Goal: Transaction & Acquisition: Purchase product/service

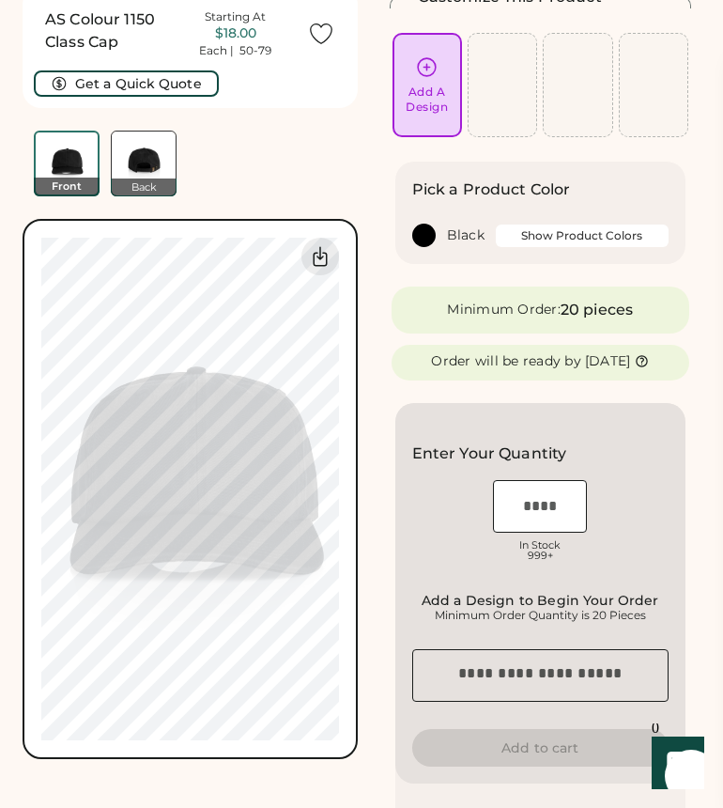
scroll to position [86, 0]
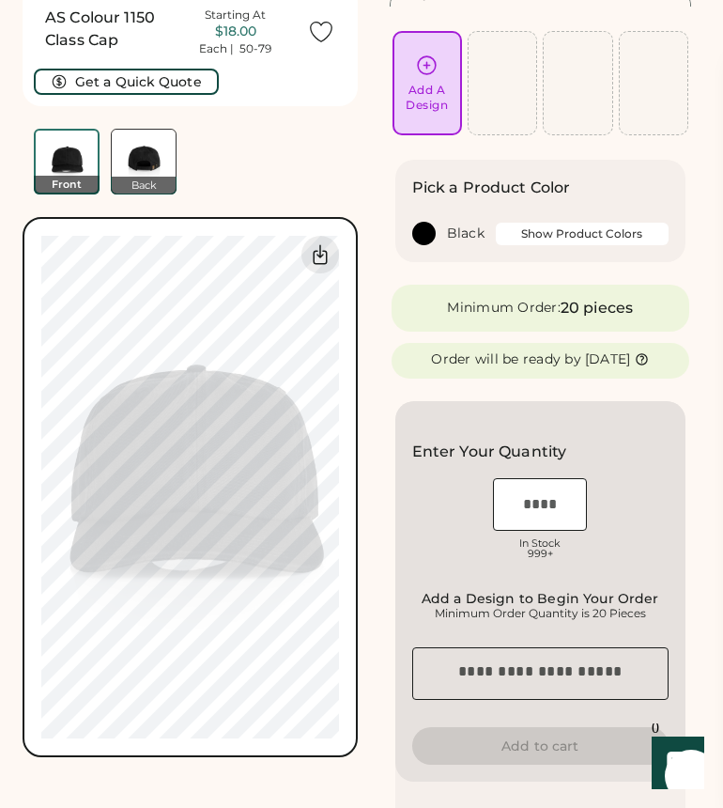
click at [429, 61] on icon at bounding box center [426, 65] width 23 height 23
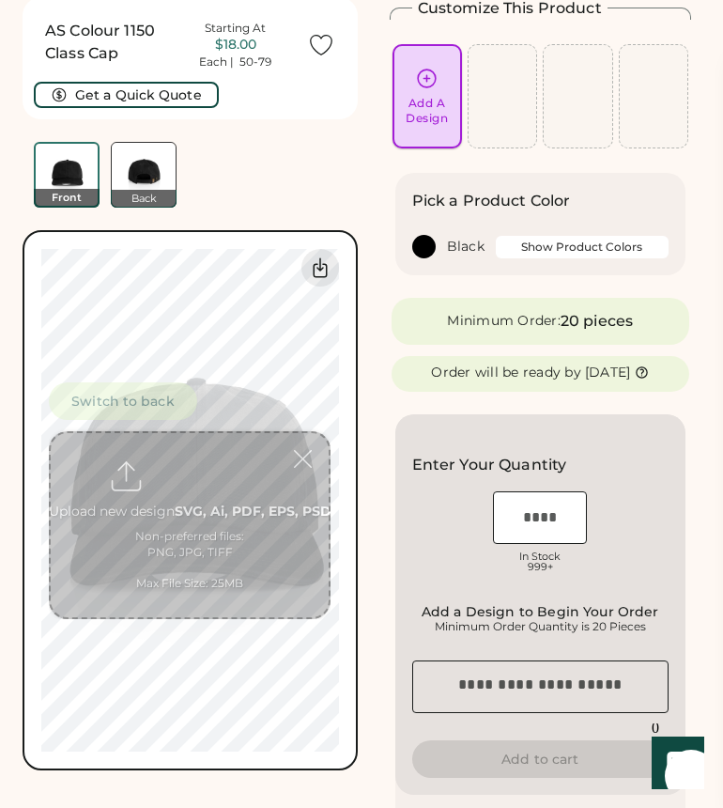
scroll to position [70, 0]
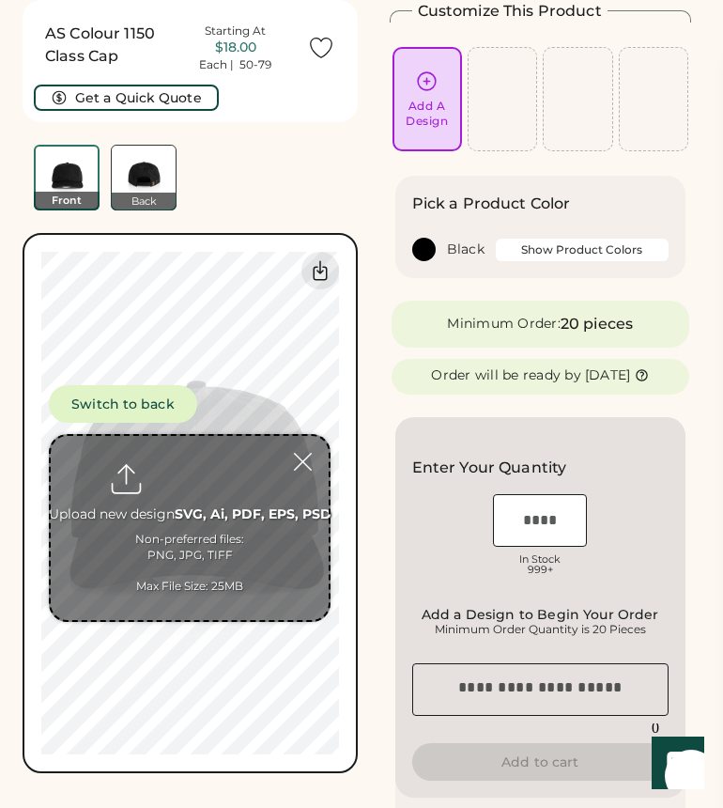
click at [190, 509] on input "file" at bounding box center [190, 528] width 278 height 184
type input "**********"
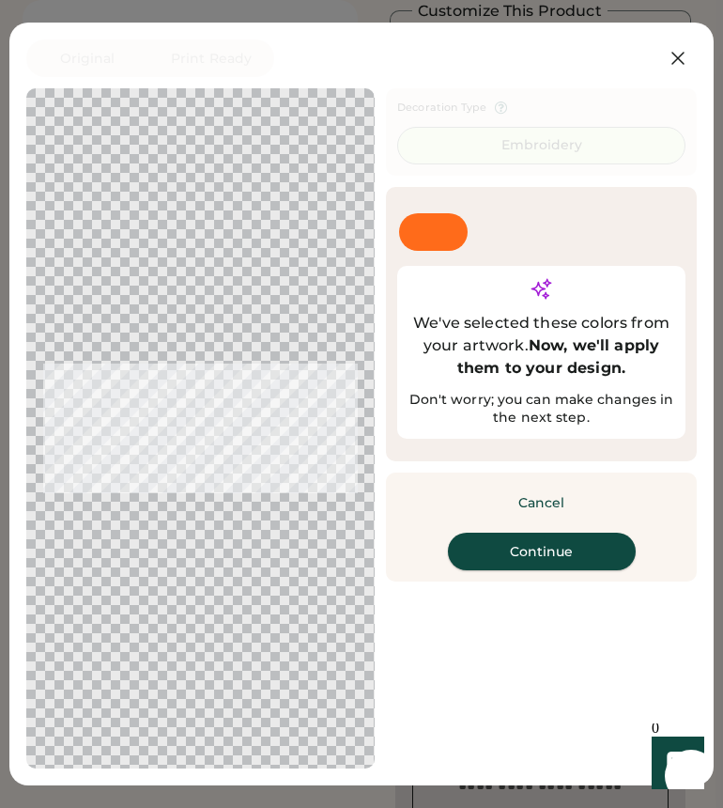
click at [561, 570] on button "Continue" at bounding box center [542, 551] width 188 height 38
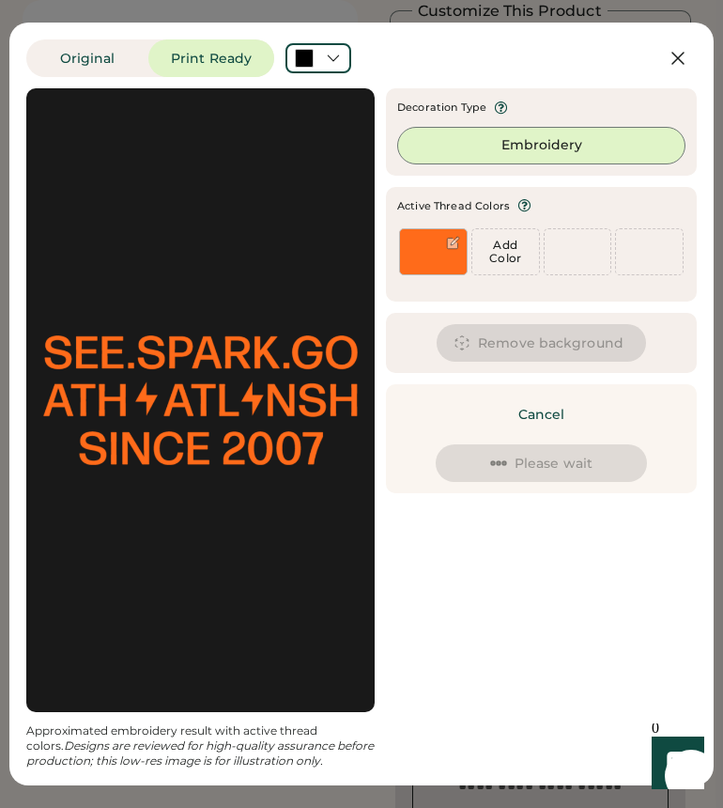
click at [417, 505] on div "Updating Image Approximated embroidery result with active thread colors. Design…" at bounding box center [361, 428] width 671 height 680
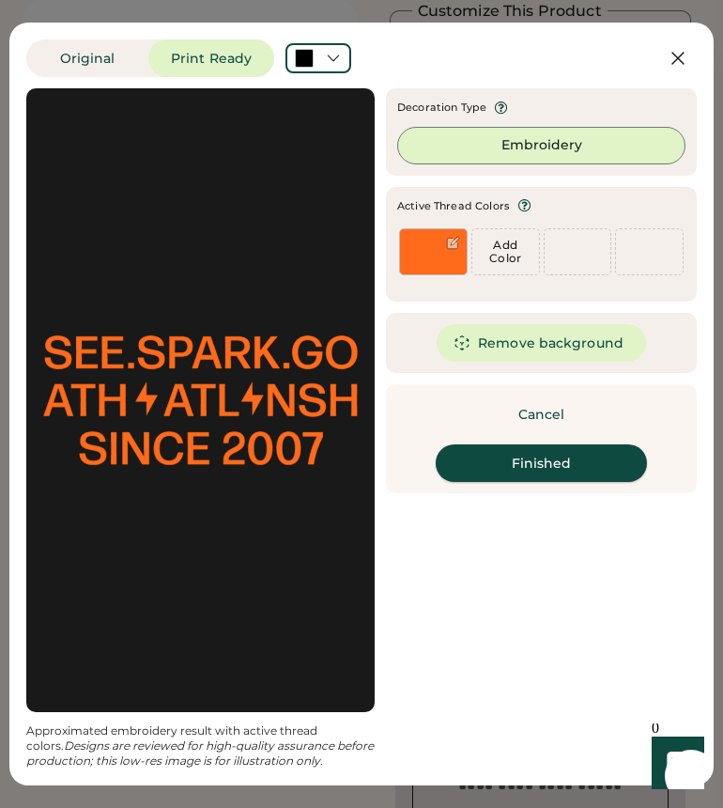
click at [561, 464] on button "Finished" at bounding box center [541, 463] width 211 height 38
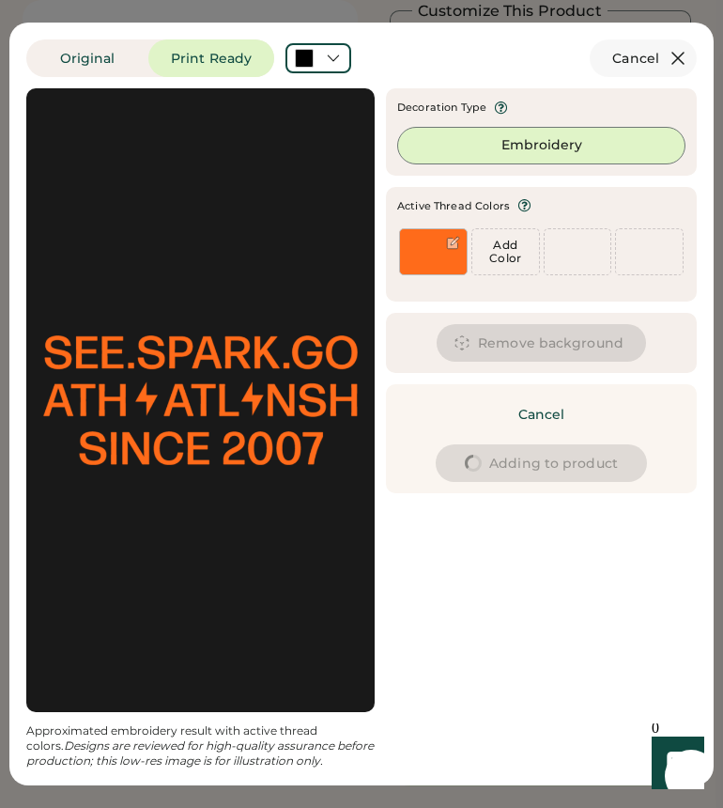
type input "****"
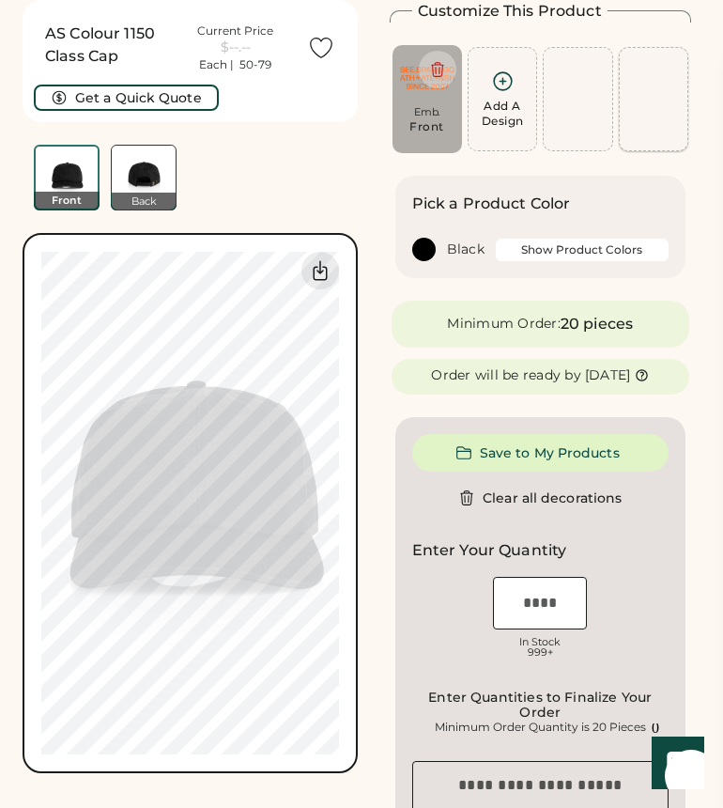
type input "****"
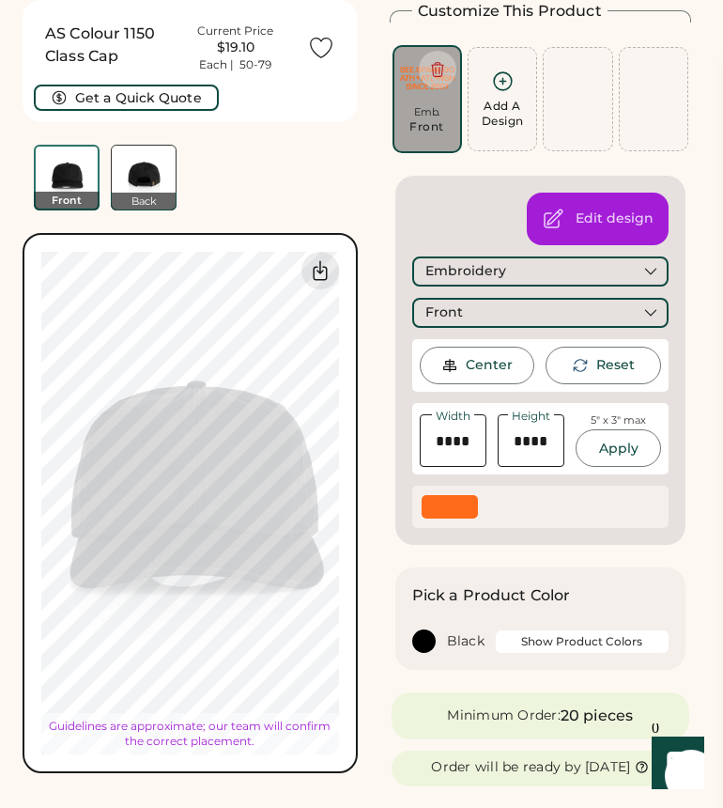
type input "****"
click at [327, 107] on div "AS Colour 1150 Class Cap Current Price $19.10 Each | 50-79 Get a Quick Quote" at bounding box center [190, 61] width 335 height 122
type input "****"
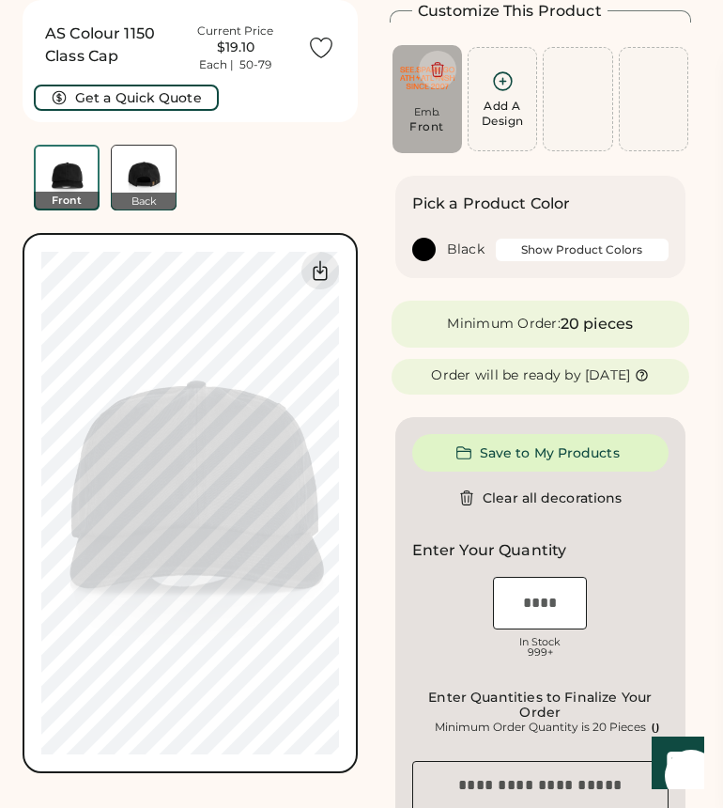
type input "****"
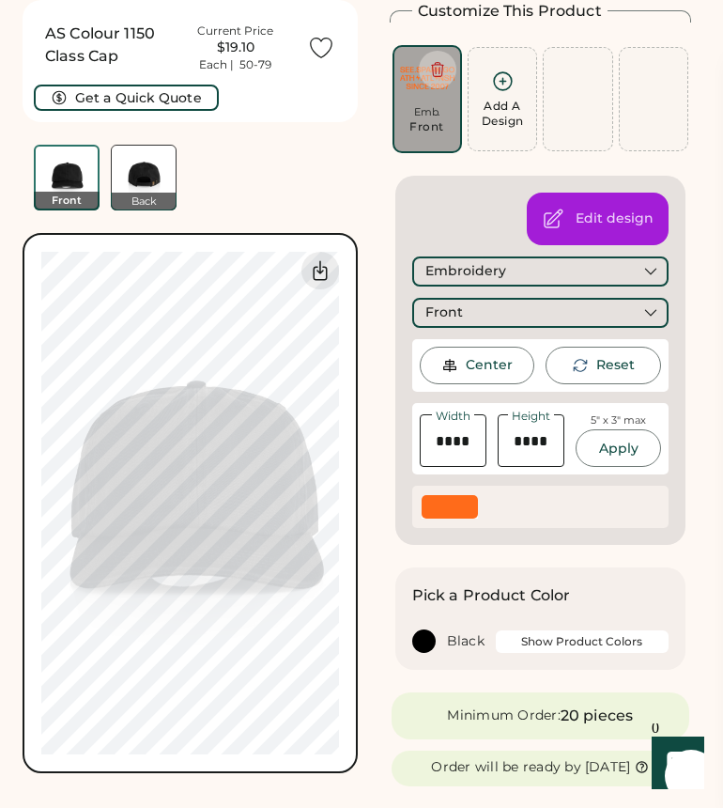
click at [461, 510] on div at bounding box center [450, 506] width 56 height 23
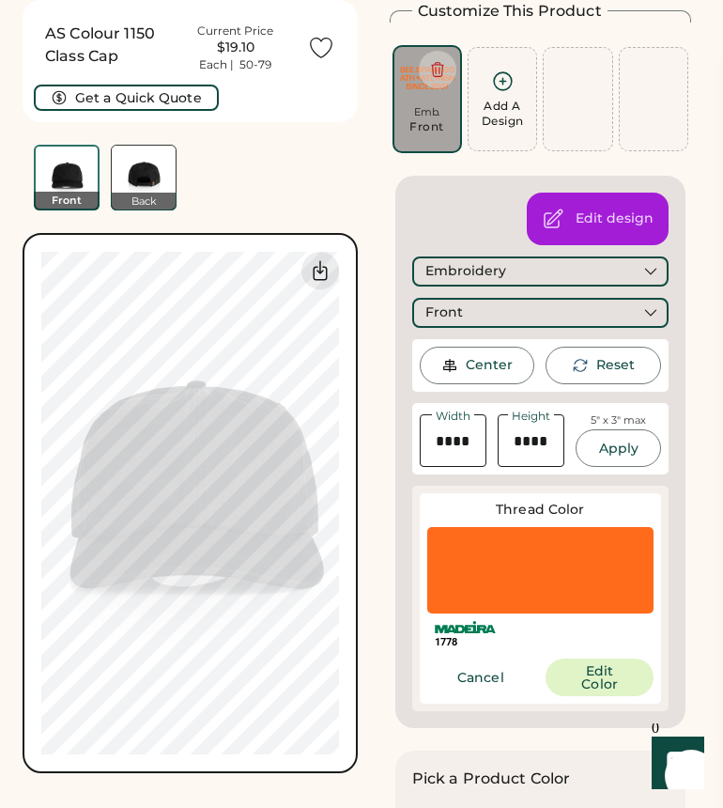
click at [501, 594] on div at bounding box center [540, 570] width 227 height 86
click at [584, 679] on button "Edit Color" at bounding box center [600, 677] width 108 height 38
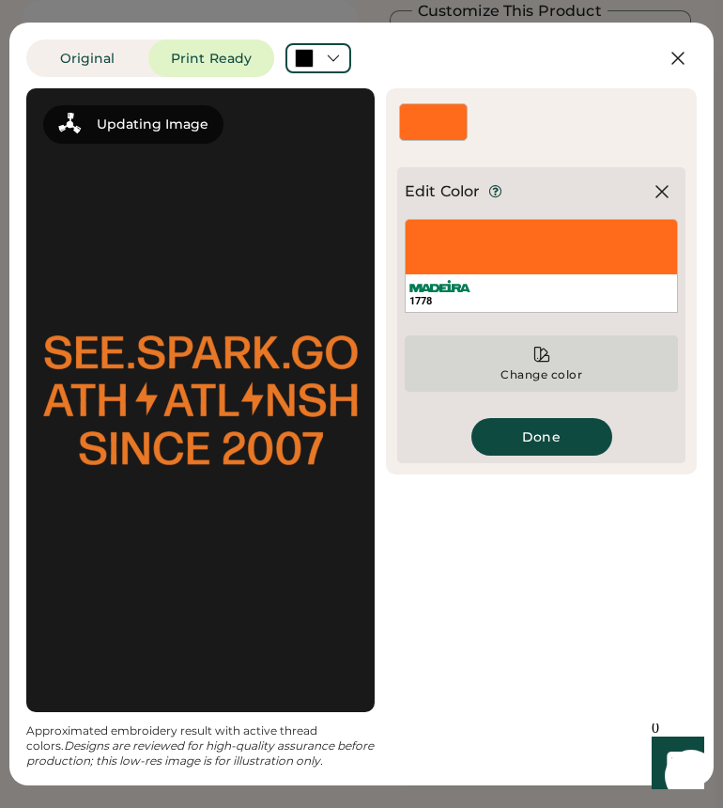
click at [529, 367] on div "Change color" at bounding box center [542, 374] width 84 height 15
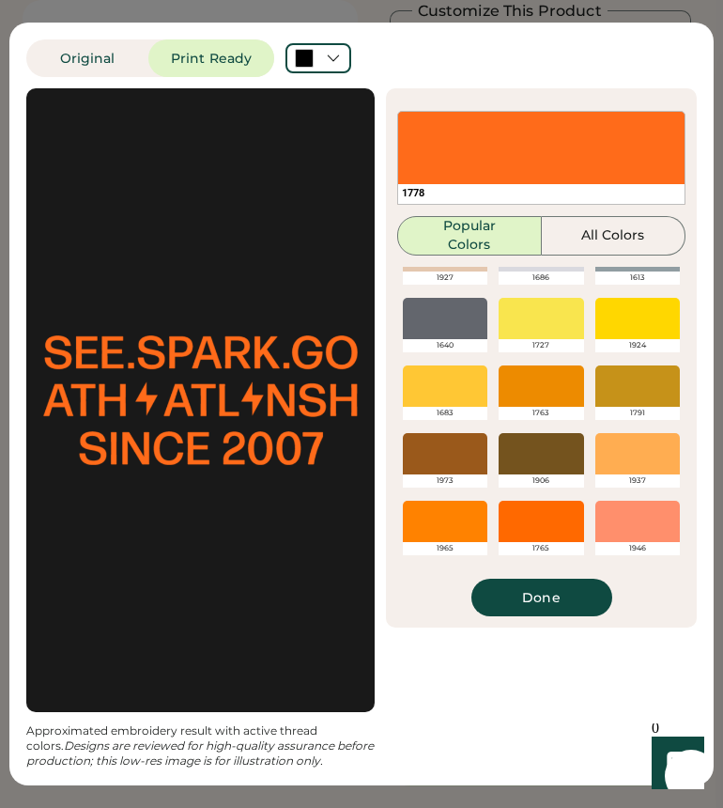
scroll to position [81, 0]
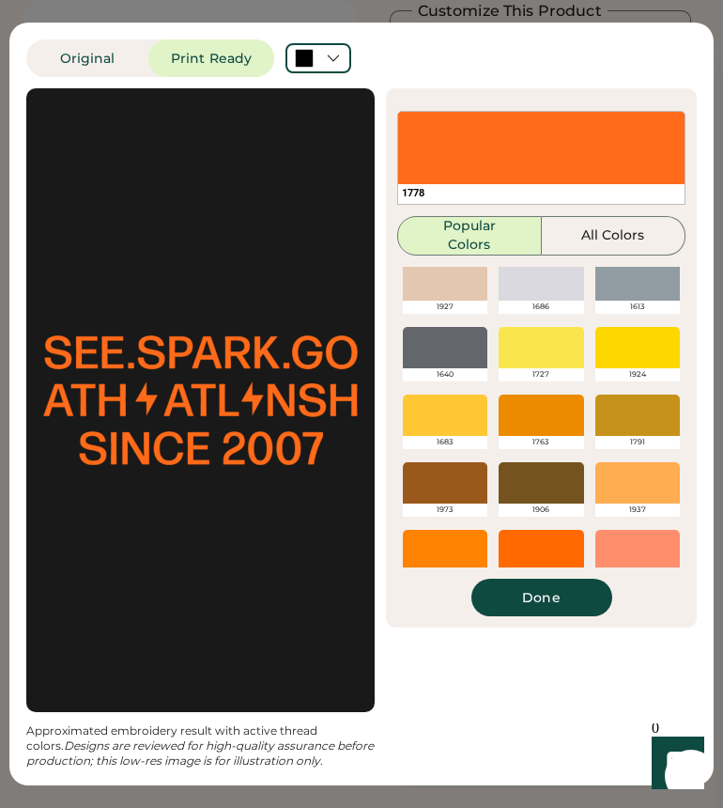
click at [543, 420] on div at bounding box center [541, 414] width 85 height 41
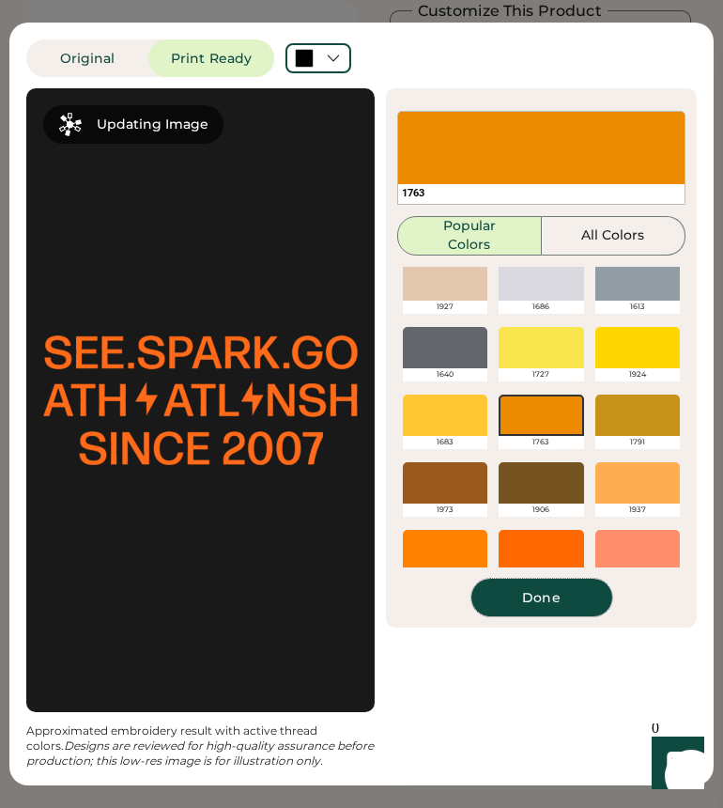
click at [543, 601] on button "Done" at bounding box center [541, 597] width 141 height 38
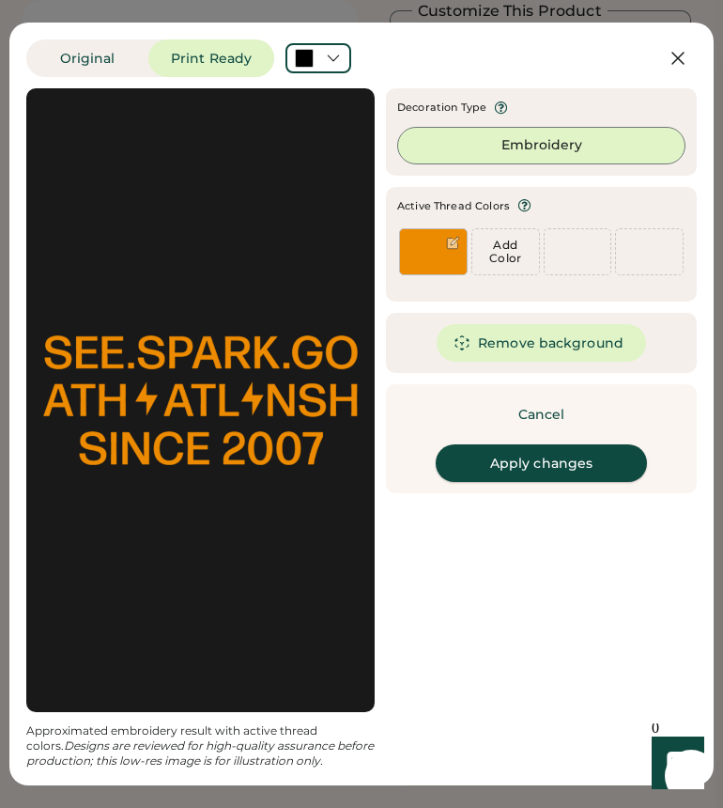
click at [531, 472] on button "Apply changes" at bounding box center [541, 463] width 211 height 38
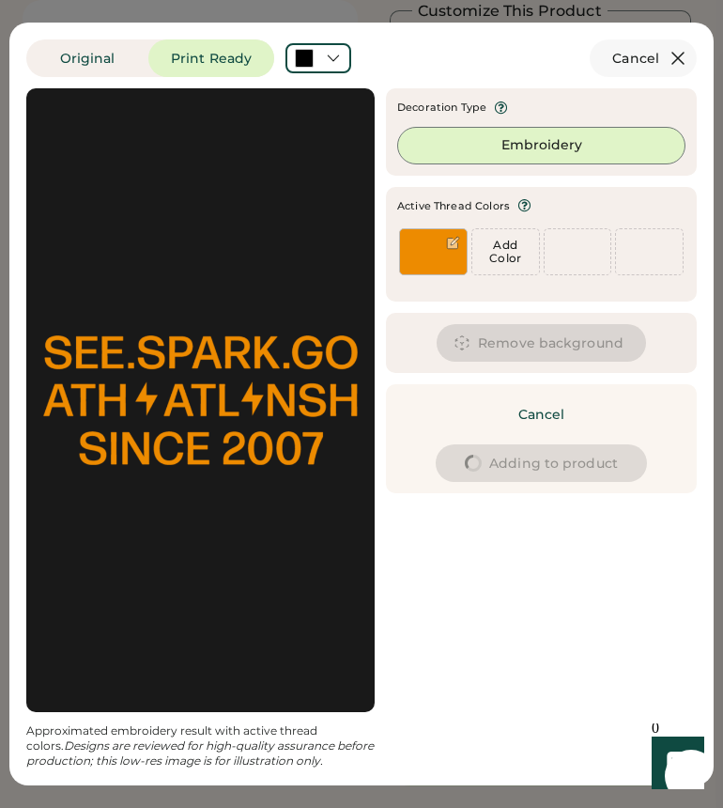
type input "****"
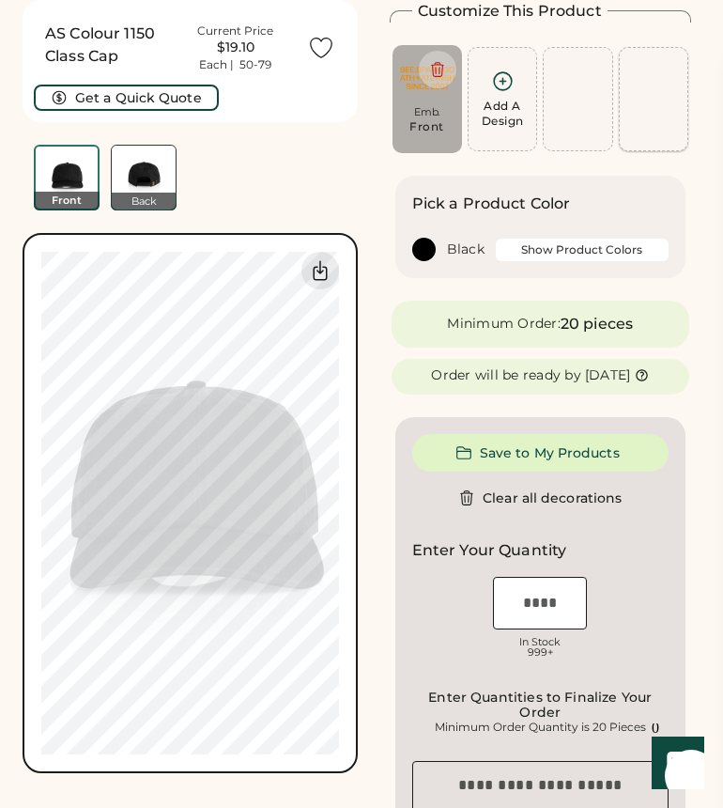
type input "****"
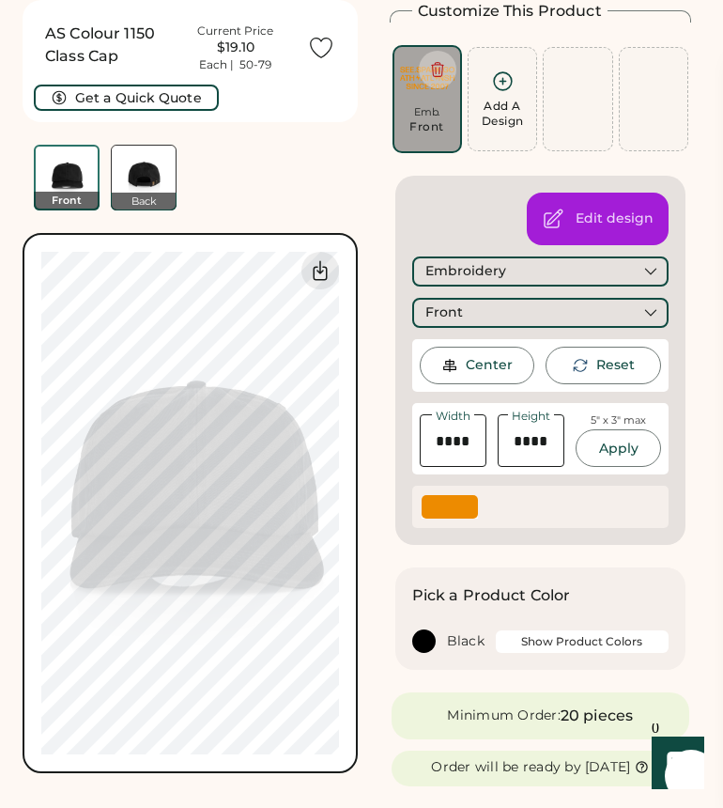
click at [247, 179] on div "AS Colour 1150 Class Cap Current Price $19.10 Each | 50-79 Get a Quick Quote Fr…" at bounding box center [190, 105] width 335 height 210
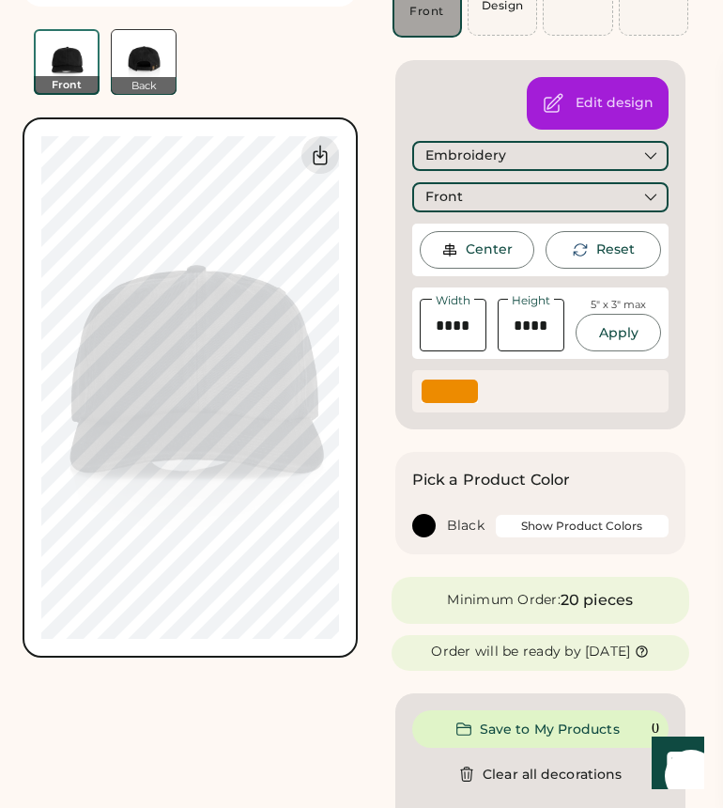
scroll to position [194, 0]
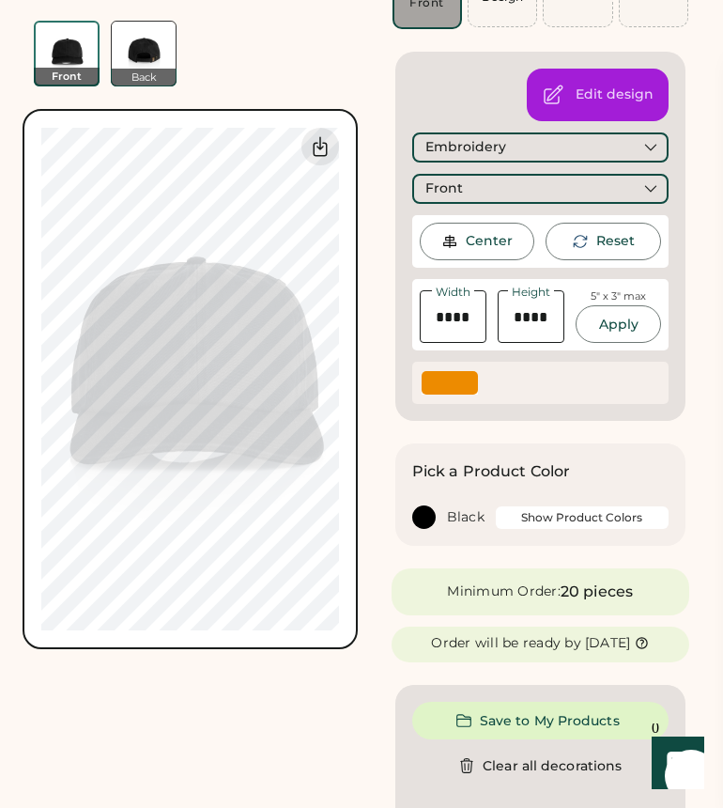
click at [574, 519] on button "Show Product Colors" at bounding box center [582, 517] width 173 height 23
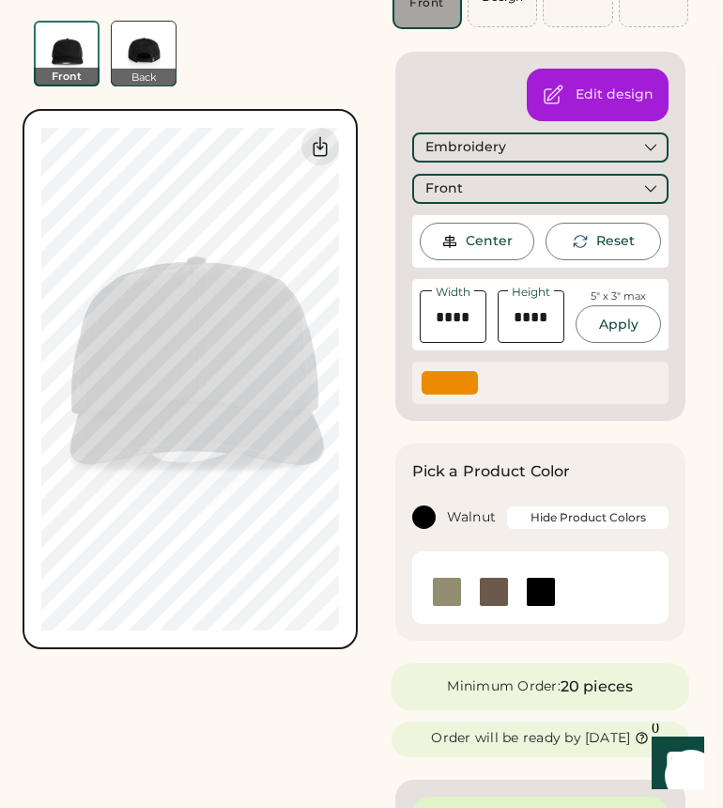
click at [490, 600] on img at bounding box center [494, 592] width 28 height 28
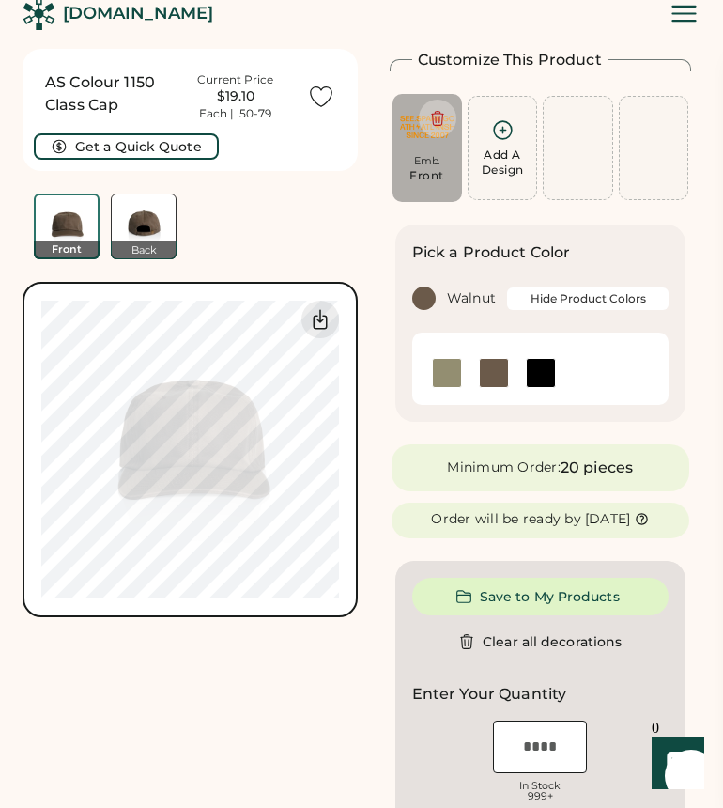
scroll to position [16, 0]
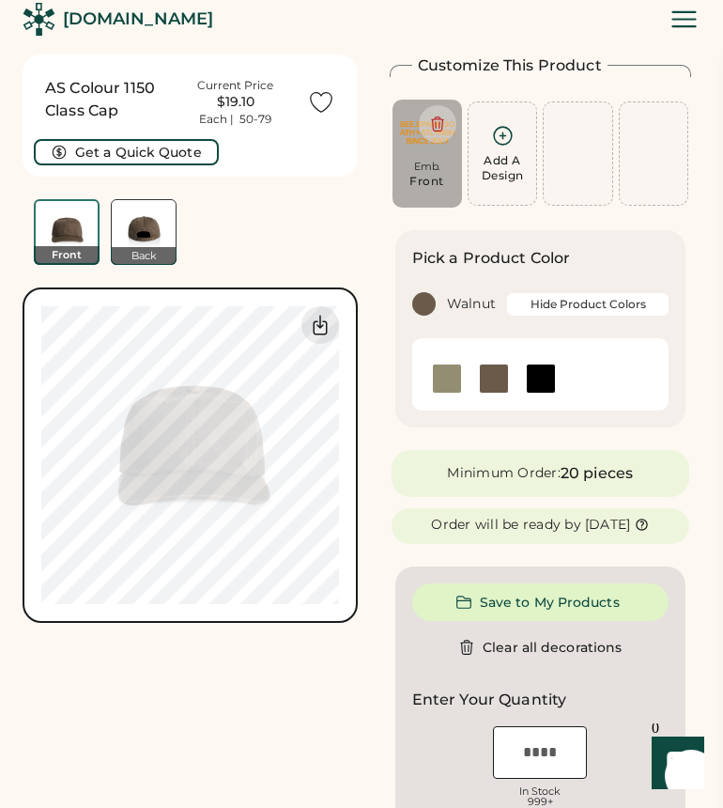
type input "****"
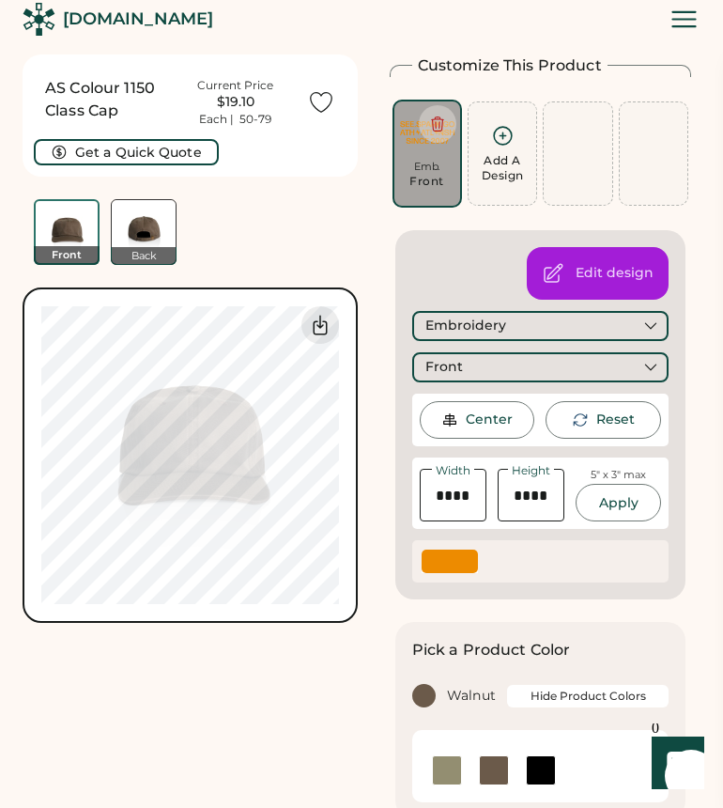
click at [452, 566] on div at bounding box center [450, 560] width 56 height 23
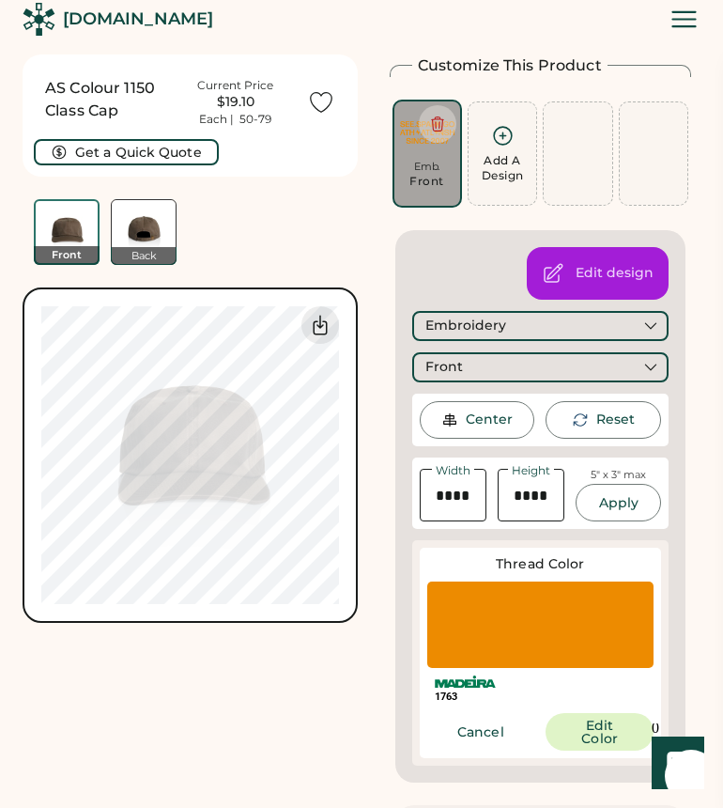
click at [547, 639] on div at bounding box center [540, 624] width 227 height 86
click at [577, 727] on button "Edit Color" at bounding box center [600, 732] width 108 height 38
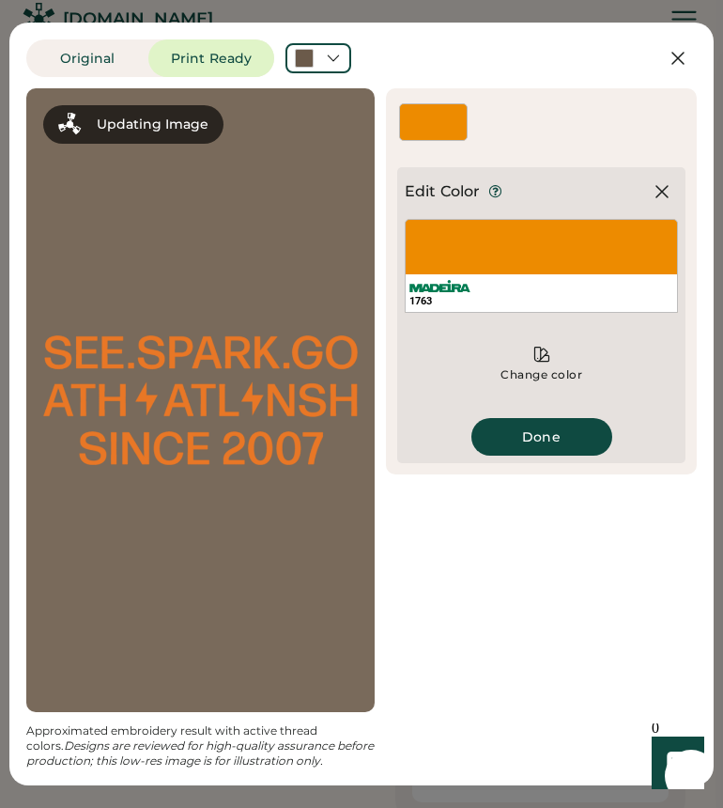
click at [422, 99] on div "Active Thread Colors Add Color Add Color We've selected these colors from your …" at bounding box center [541, 281] width 311 height 386
click at [442, 116] on div at bounding box center [433, 122] width 69 height 38
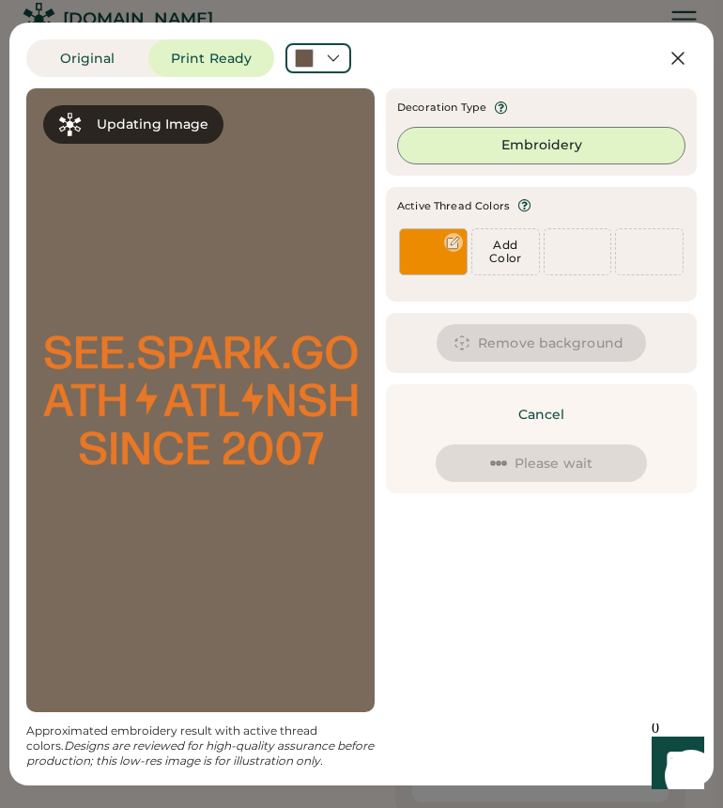
click at [446, 250] on div at bounding box center [433, 251] width 69 height 47
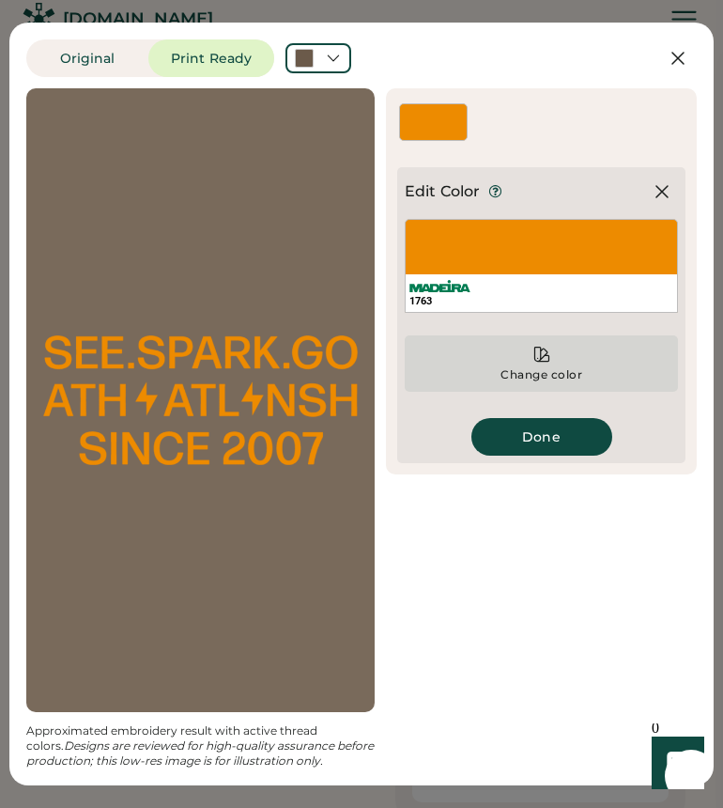
click at [549, 353] on icon at bounding box center [541, 354] width 19 height 19
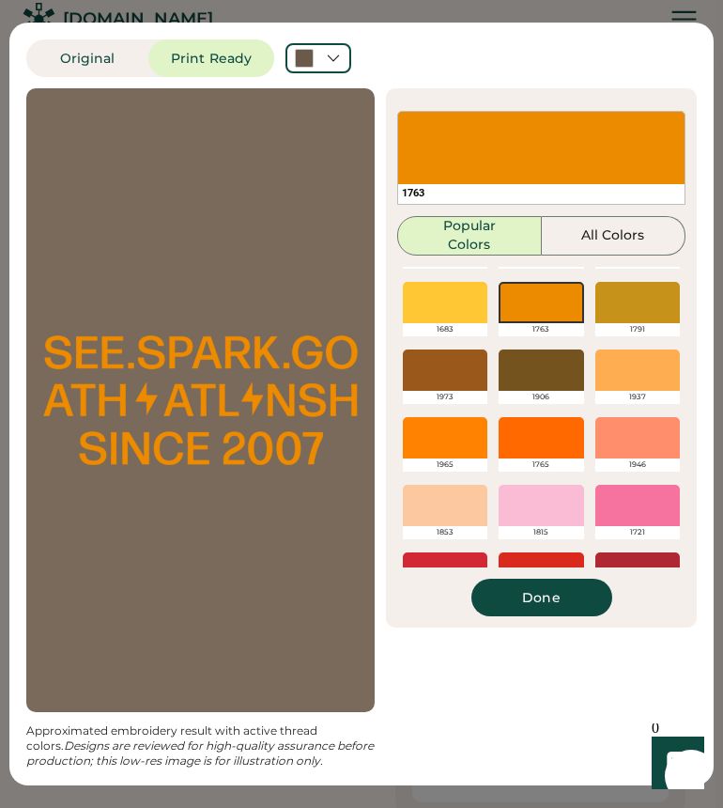
scroll to position [0, 0]
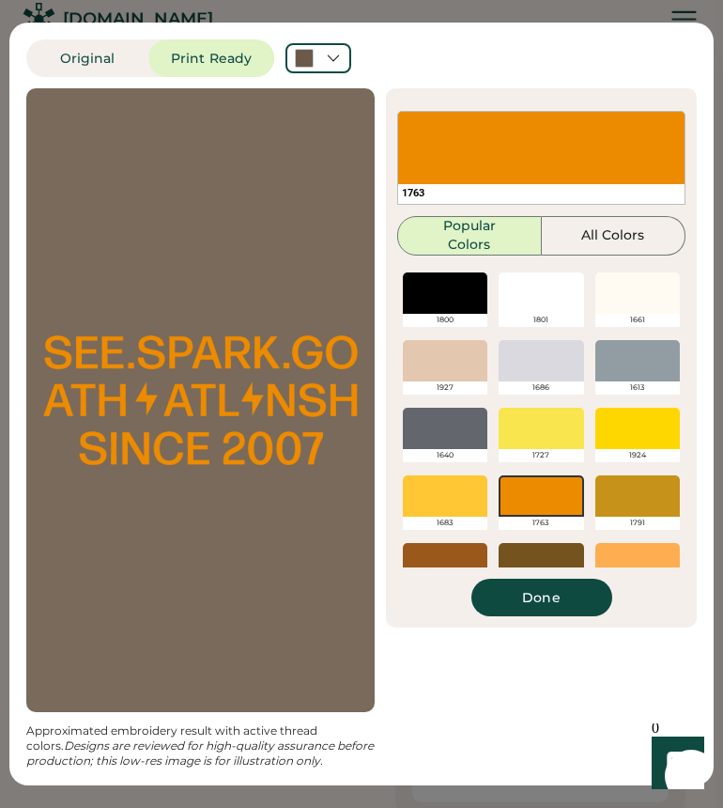
click at [541, 300] on div at bounding box center [541, 292] width 85 height 41
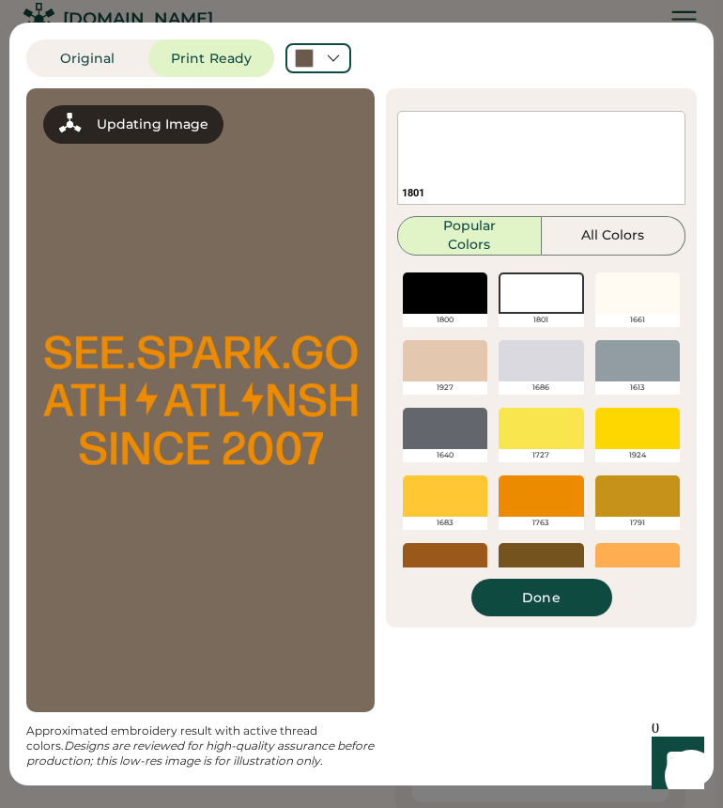
click at [584, 292] on div at bounding box center [637, 292] width 85 height 41
click at [584, 242] on button "All Colors" at bounding box center [614, 235] width 145 height 39
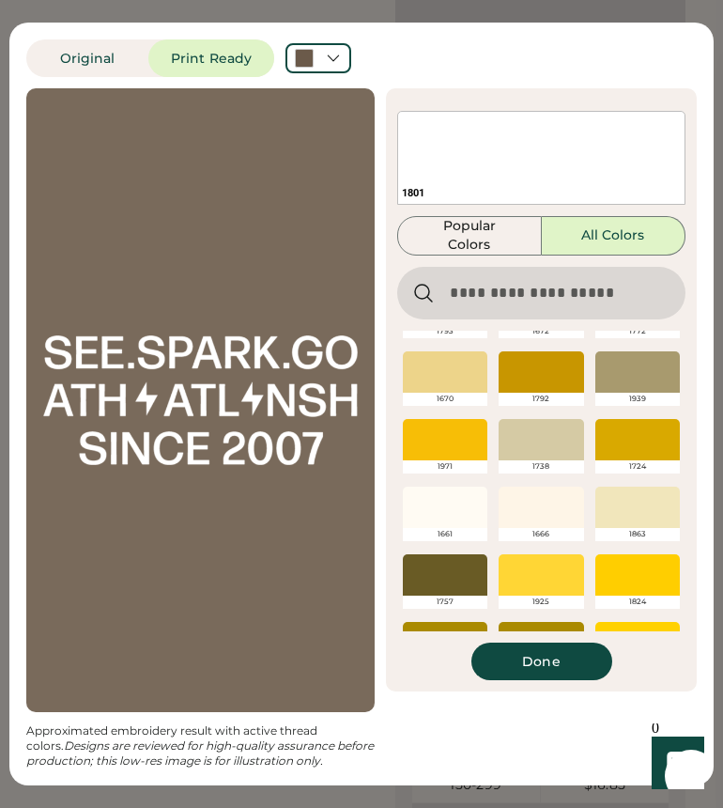
scroll to position [1879, 0]
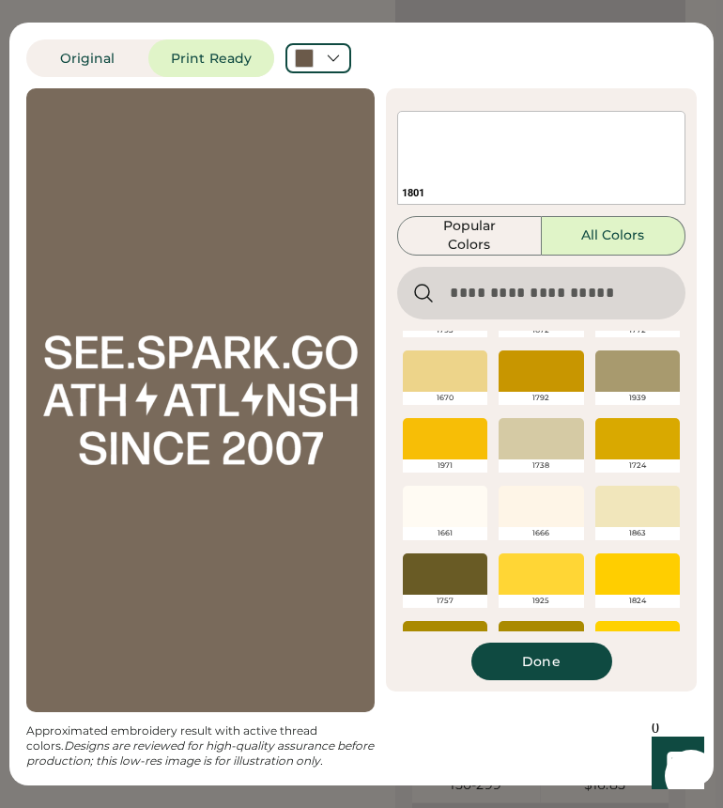
click at [560, 514] on div at bounding box center [541, 506] width 85 height 41
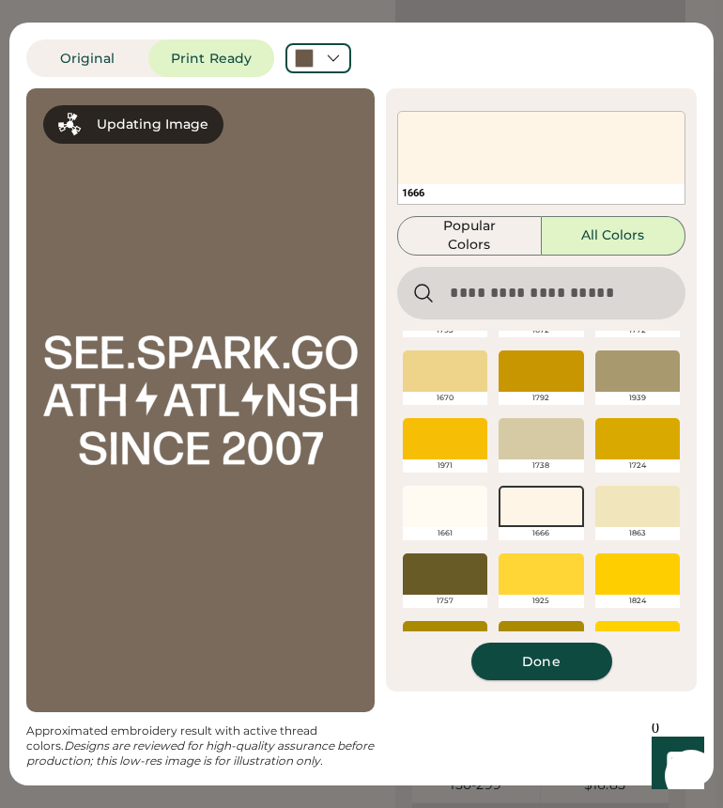
click at [545, 650] on button "Done" at bounding box center [541, 661] width 141 height 38
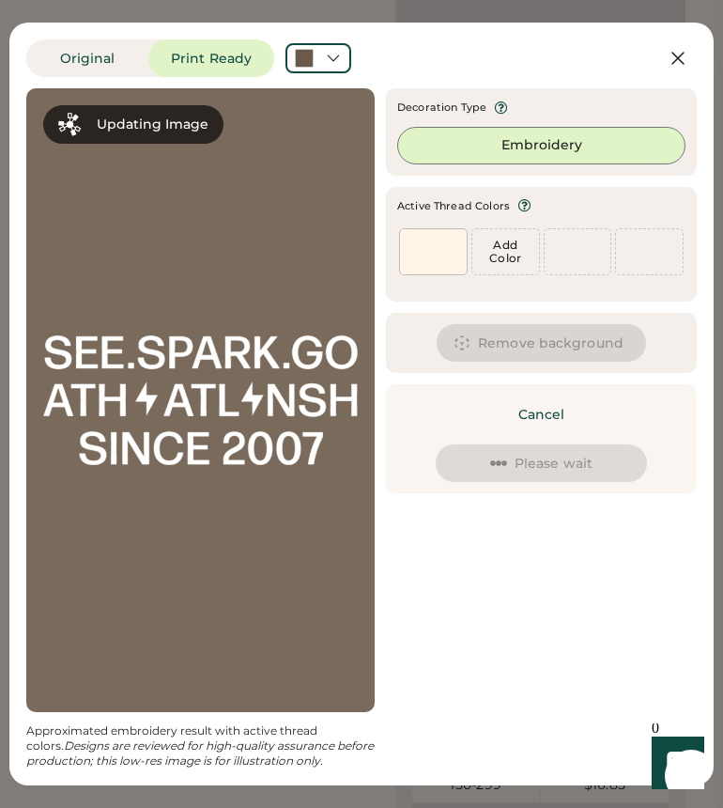
scroll to position [0, 0]
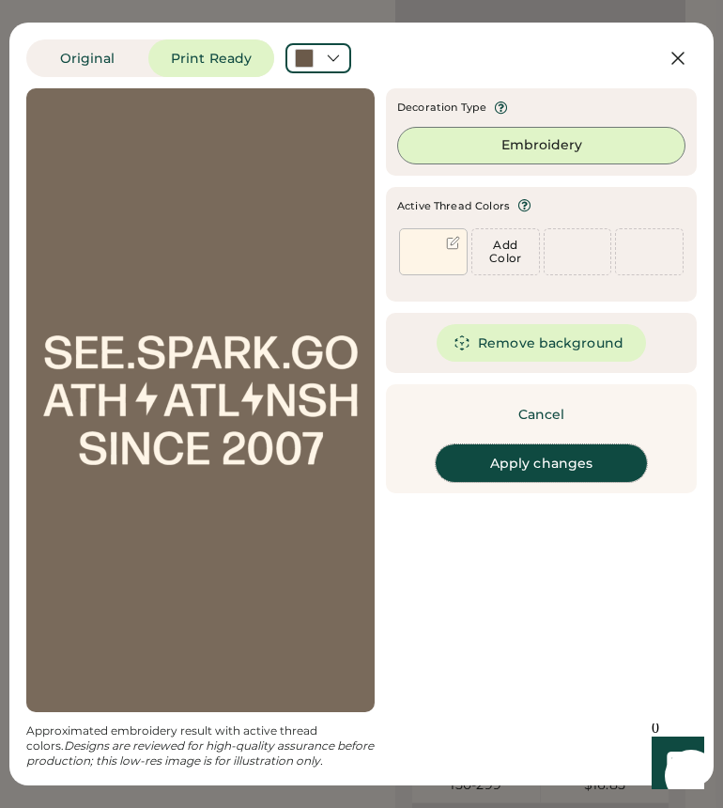
click at [552, 462] on button "Apply changes" at bounding box center [541, 463] width 211 height 38
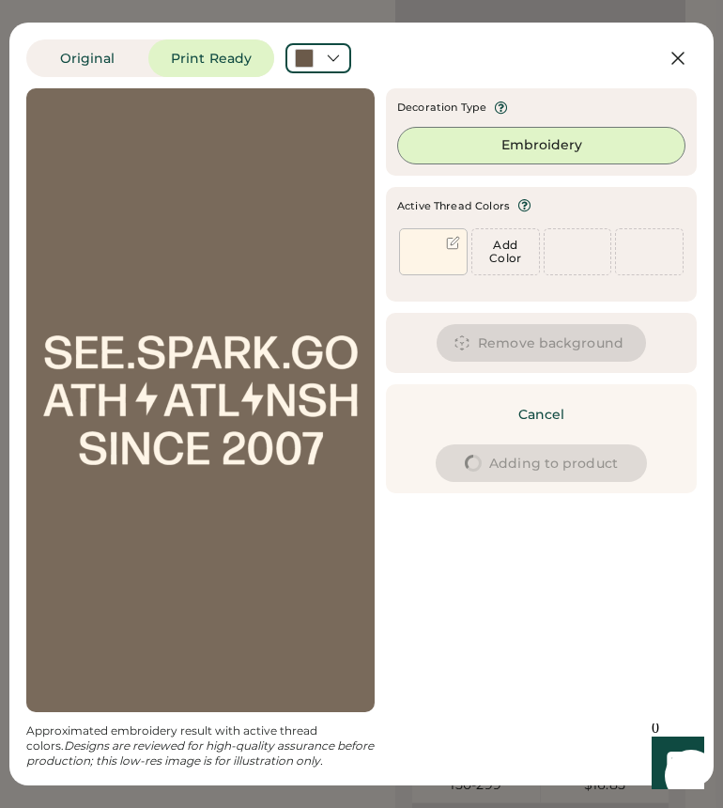
type input "****"
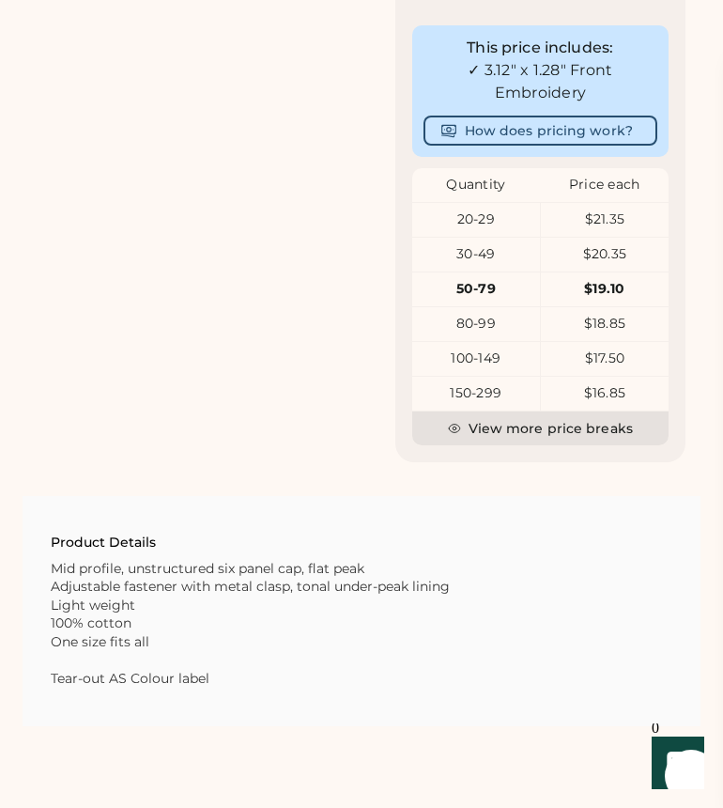
type input "****"
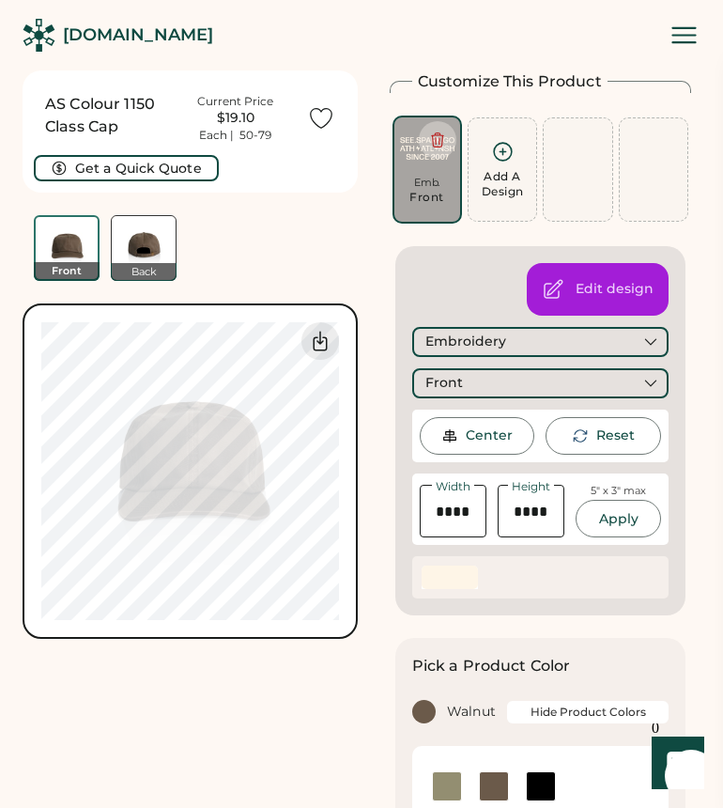
drag, startPoint x: 321, startPoint y: 277, endPoint x: 316, endPoint y: 294, distance: 17.8
click at [321, 277] on div "AS Colour 1150 Class Cap Current Price $19.10 Each | 50-79 Get a Quick Quote Fr…" at bounding box center [190, 175] width 335 height 210
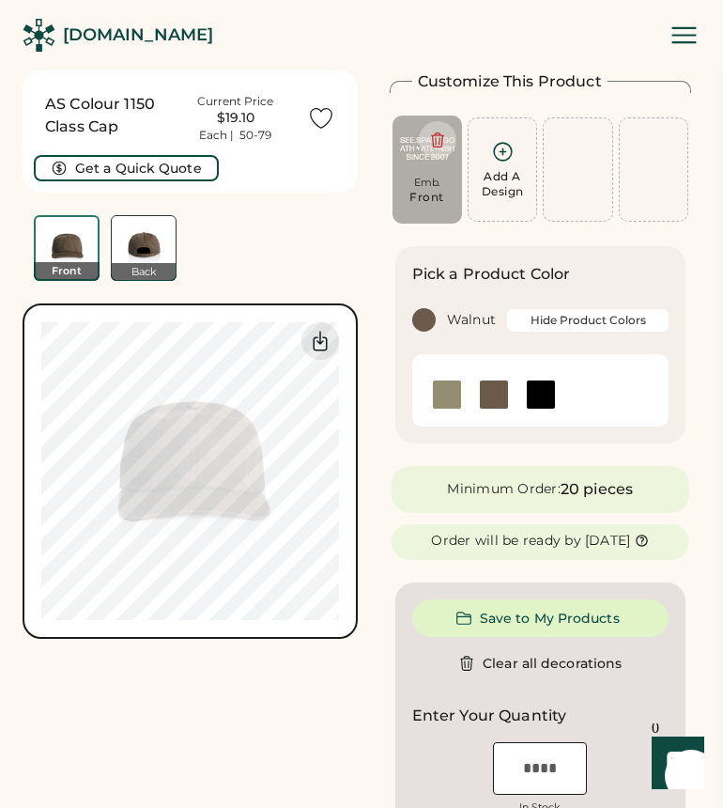
type input "****"
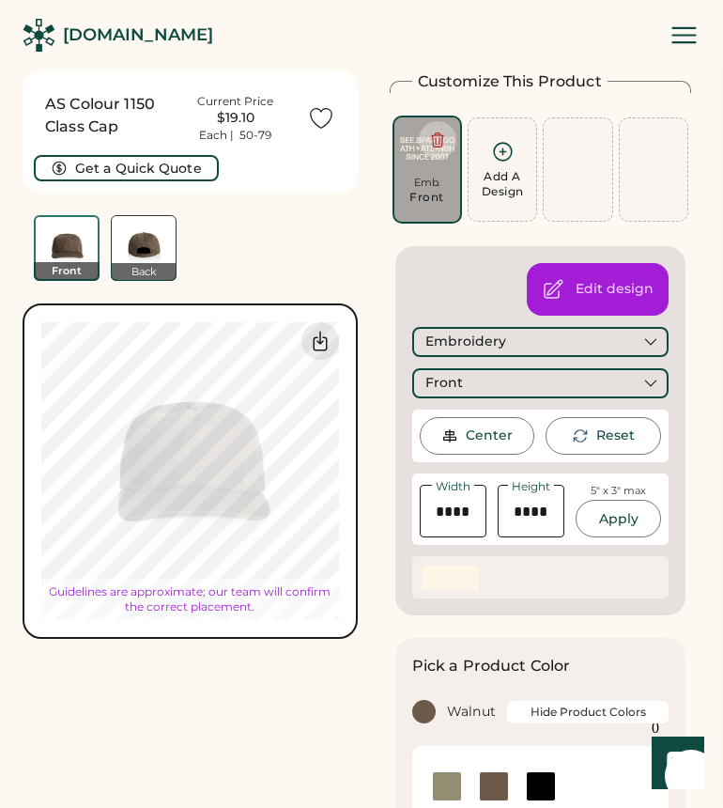
type input "****"
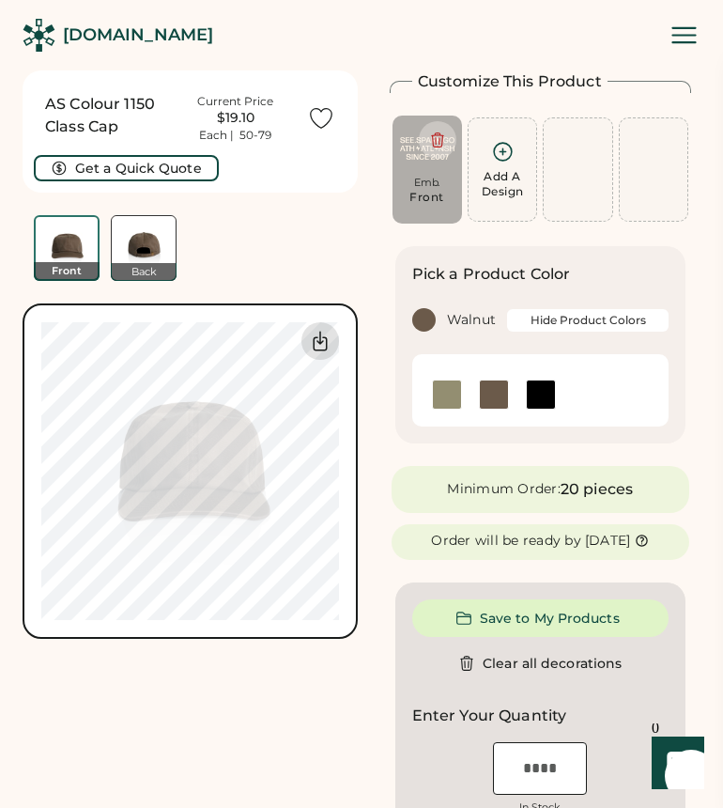
click at [315, 345] on icon at bounding box center [320, 341] width 23 height 23
click at [152, 247] on img at bounding box center [144, 248] width 64 height 64
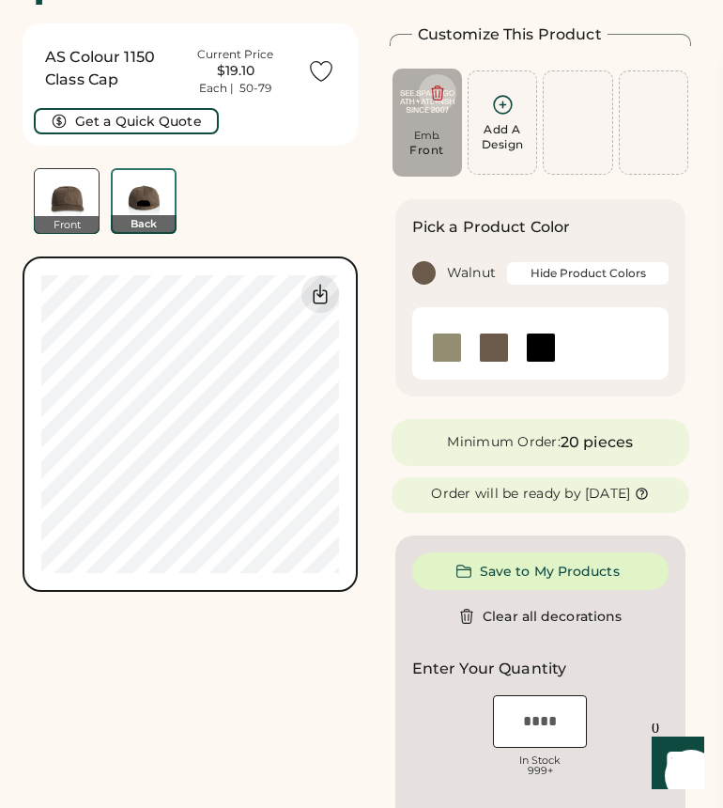
scroll to position [70, 0]
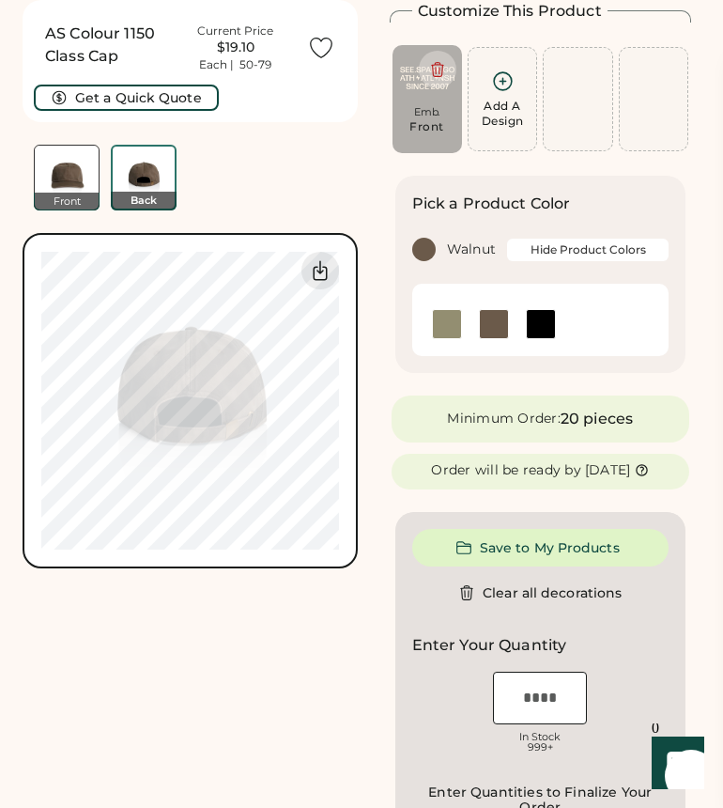
click at [80, 176] on img at bounding box center [67, 178] width 64 height 64
click at [495, 116] on div "Add A Design" at bounding box center [503, 114] width 42 height 30
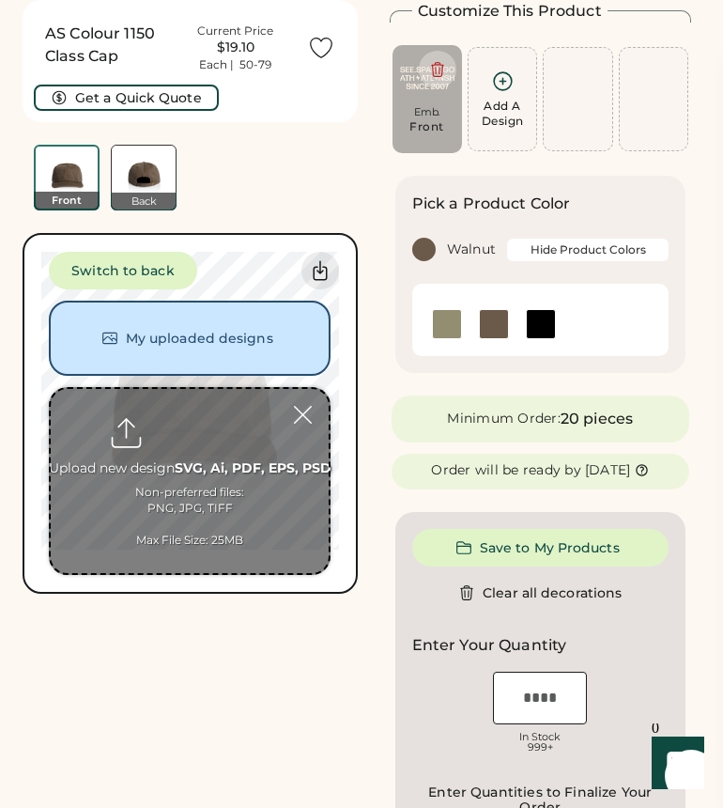
click at [205, 421] on input "file" at bounding box center [190, 481] width 278 height 184
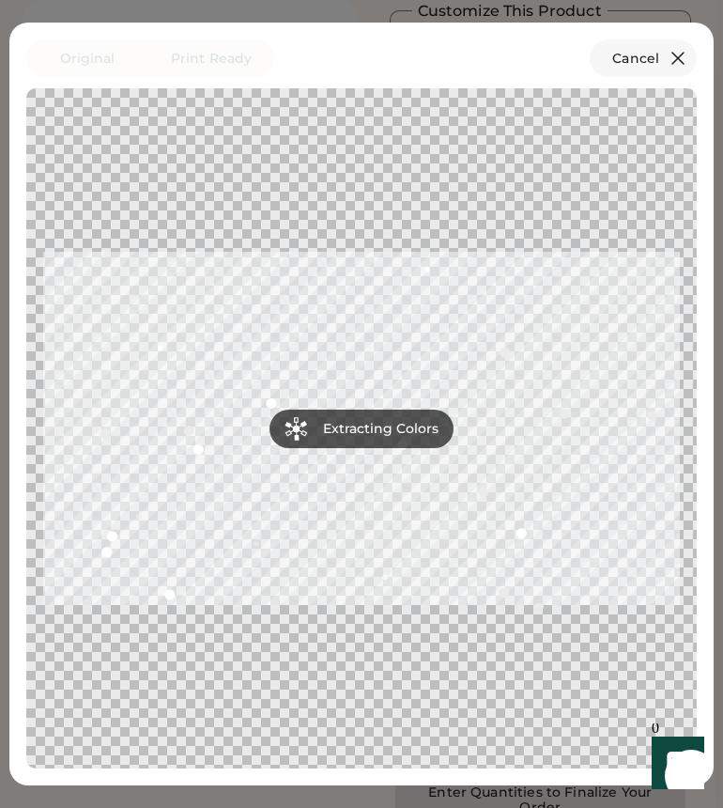
click at [584, 58] on icon at bounding box center [678, 58] width 23 height 23
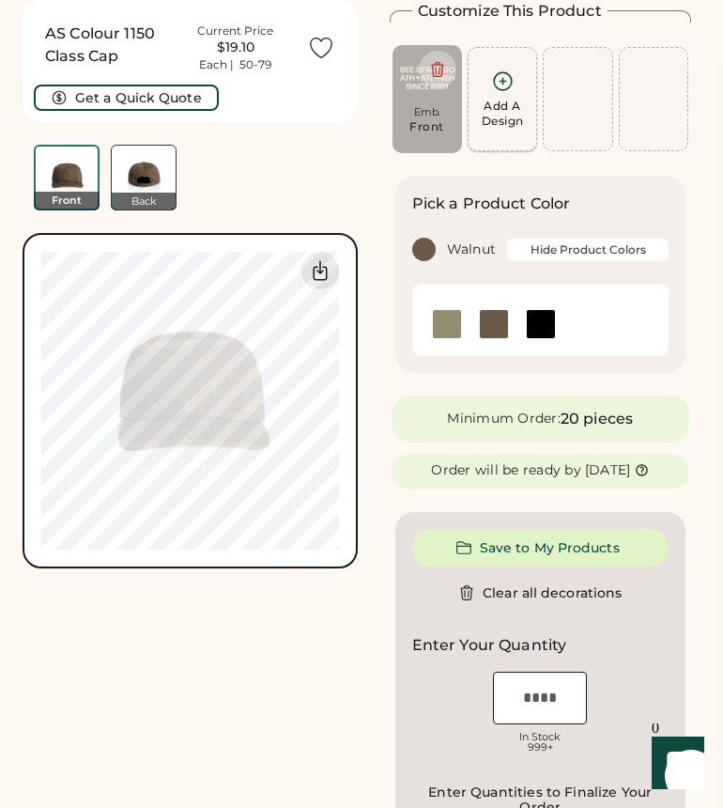
click at [510, 115] on div "Add A Design" at bounding box center [503, 114] width 42 height 30
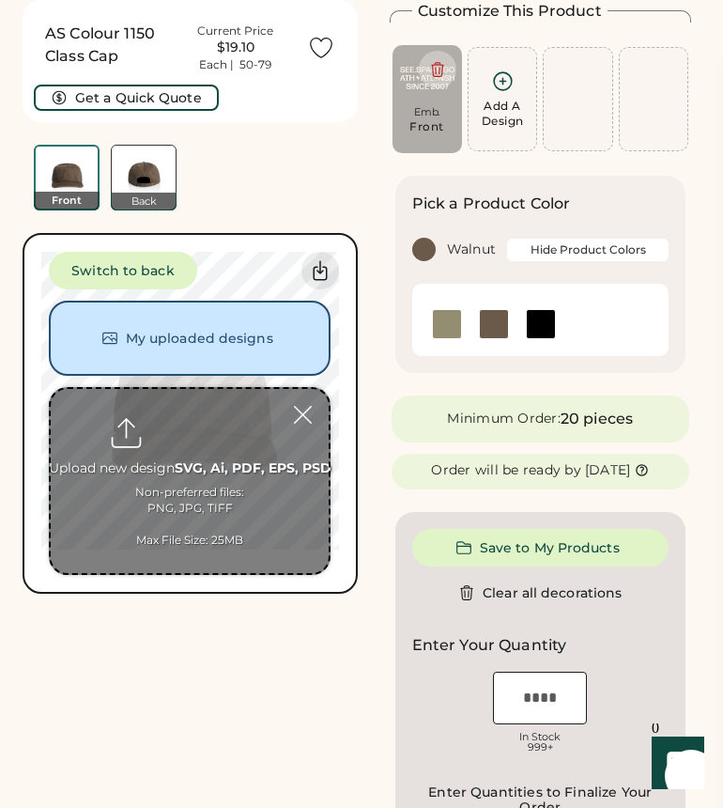
click at [213, 435] on input "file" at bounding box center [190, 481] width 278 height 184
type input "**********"
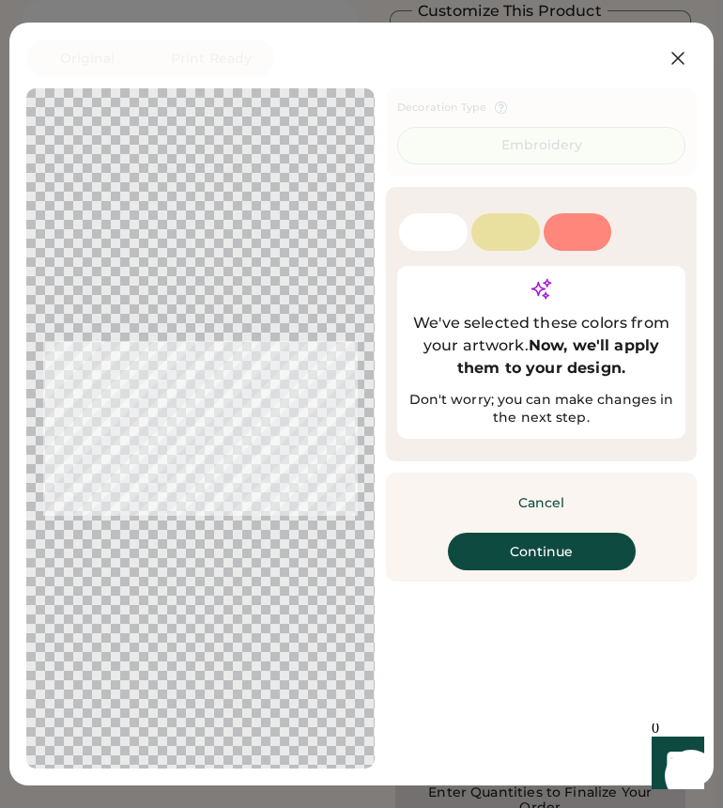
click at [446, 232] on div at bounding box center [433, 232] width 69 height 38
click at [520, 565] on button "Continue" at bounding box center [542, 551] width 188 height 38
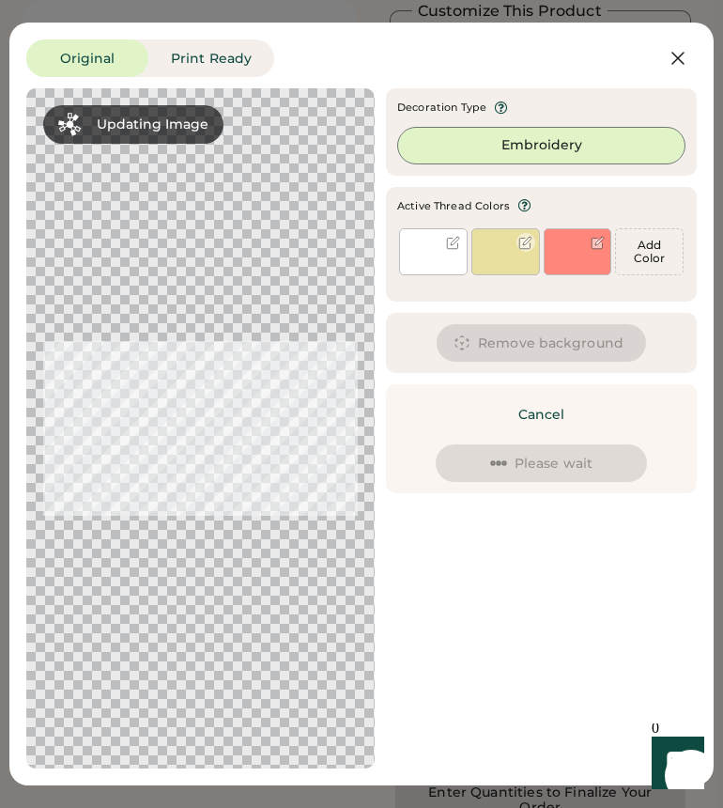
click at [522, 242] on div at bounding box center [525, 243] width 14 height 14
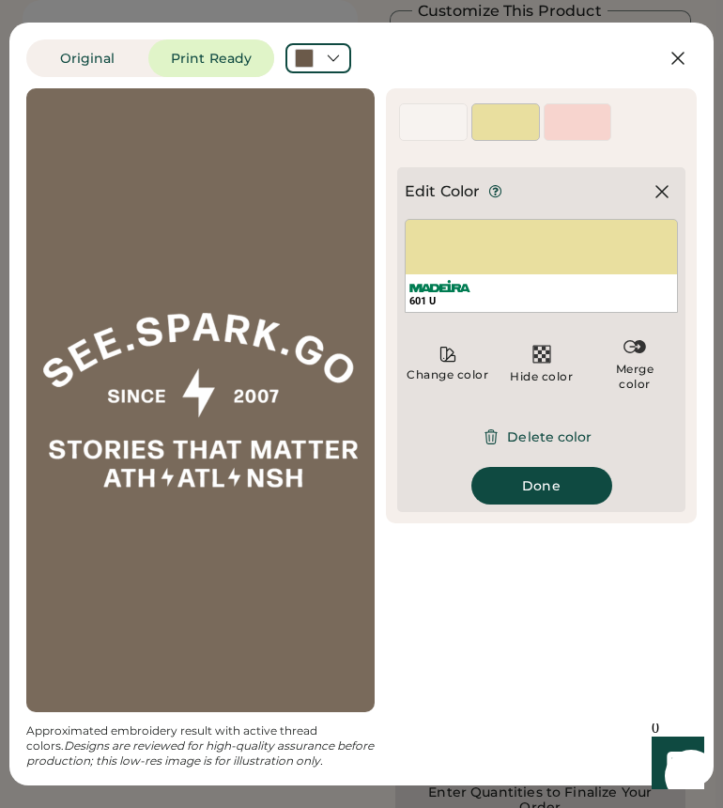
click at [424, 123] on div at bounding box center [433, 131] width 67 height 17
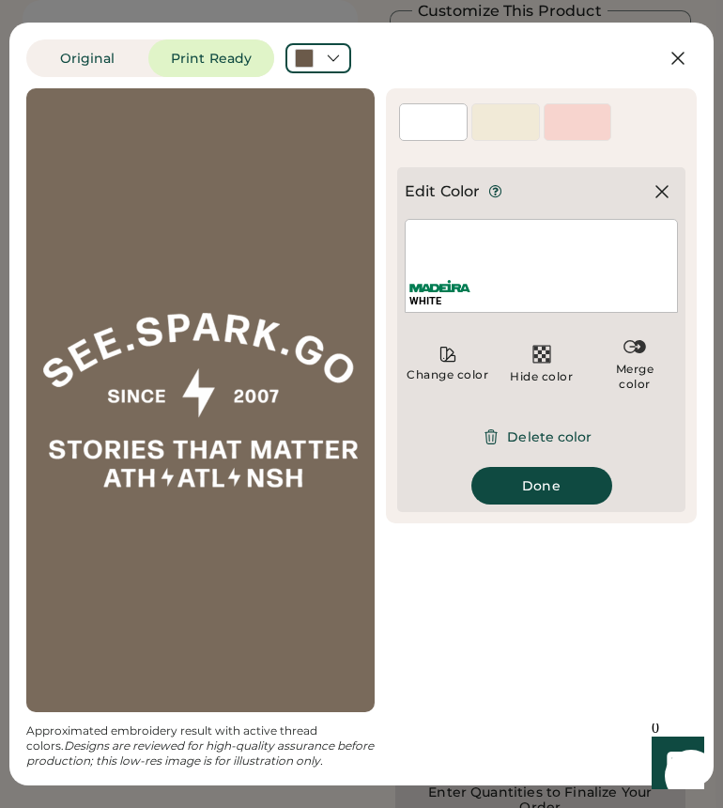
click at [498, 123] on div at bounding box center [505, 131] width 67 height 17
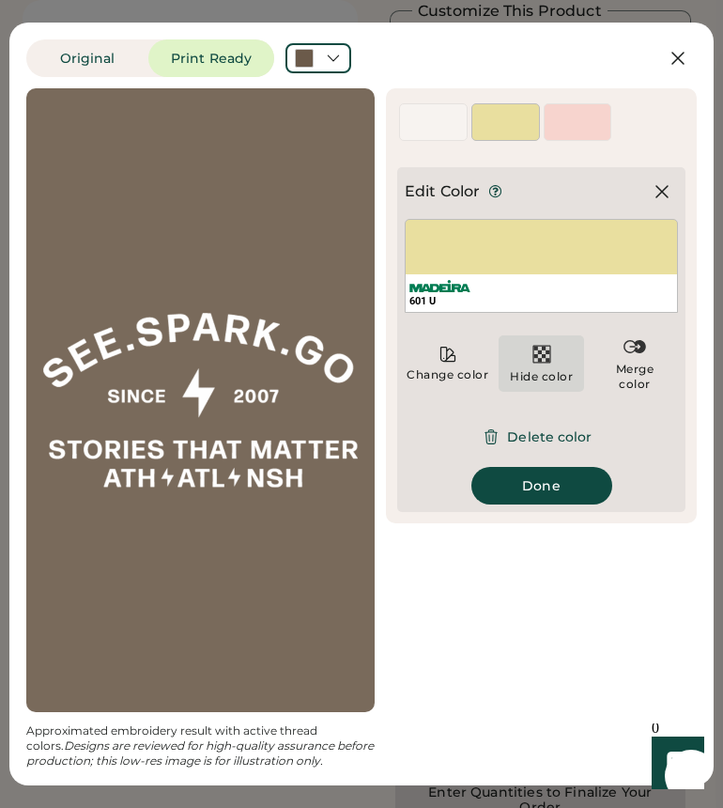
click at [528, 367] on div "Hide color" at bounding box center [542, 363] width 86 height 56
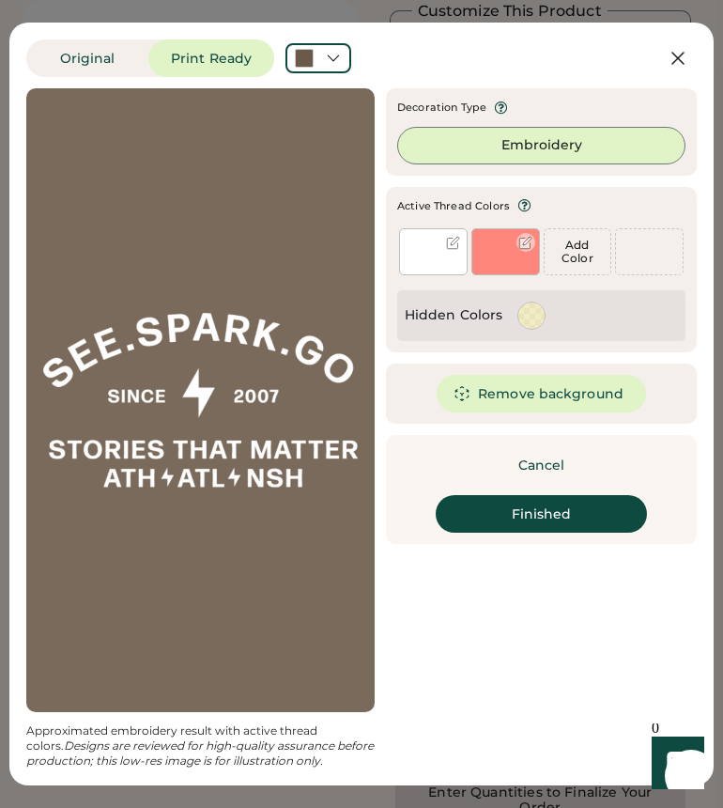
click at [517, 260] on div at bounding box center [505, 265] width 67 height 17
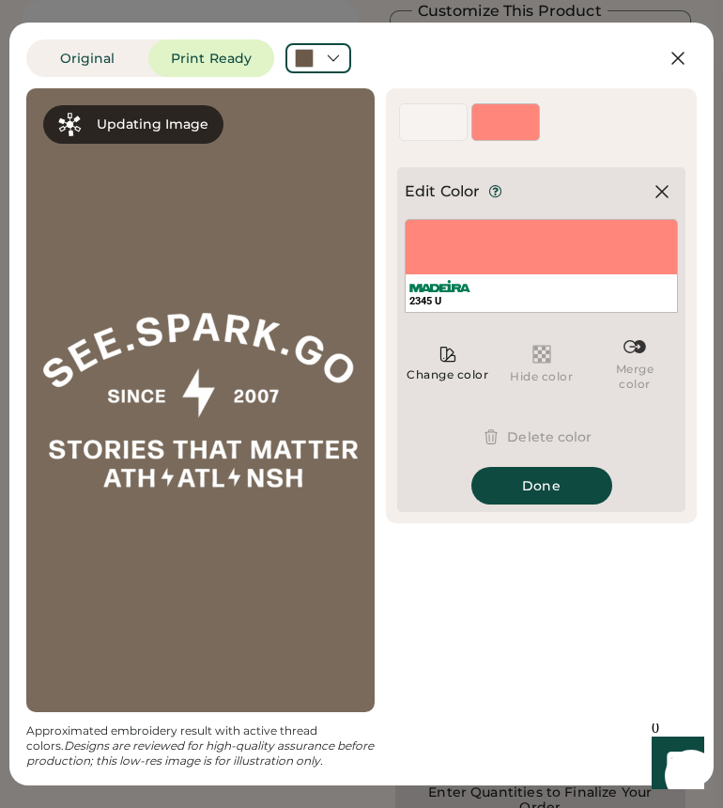
click at [541, 354] on img at bounding box center [542, 354] width 23 height 23
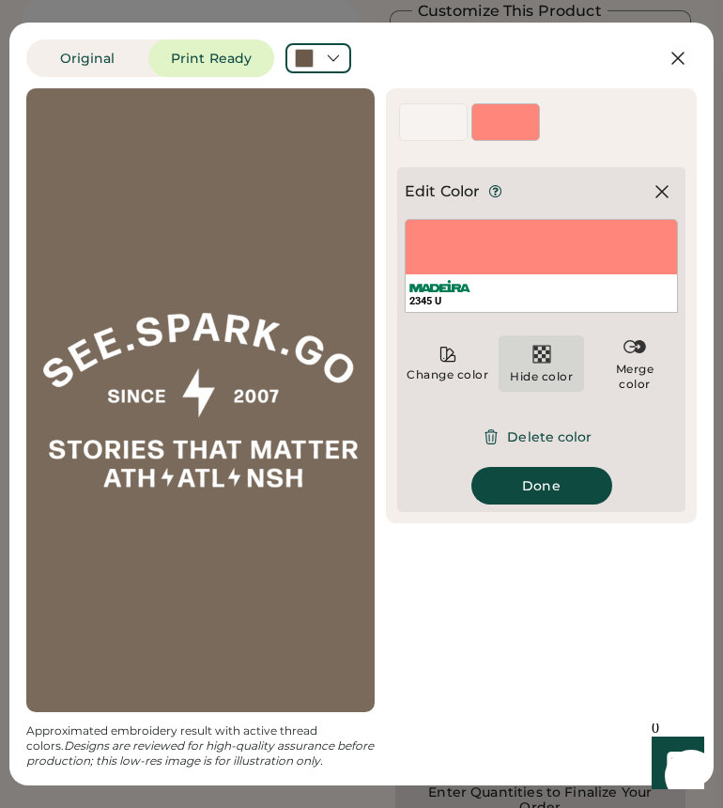
click at [554, 361] on div "Hide color" at bounding box center [542, 363] width 86 height 56
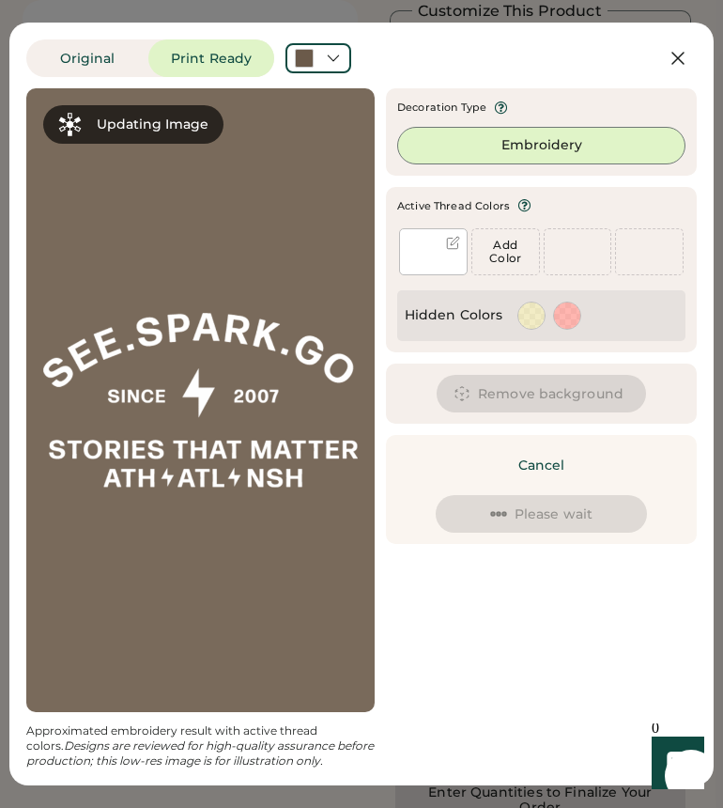
drag, startPoint x: 449, startPoint y: 261, endPoint x: 455, endPoint y: 244, distance: 17.8
click at [449, 261] on div at bounding box center [433, 265] width 67 height 17
click at [449, 243] on div at bounding box center [453, 243] width 14 height 14
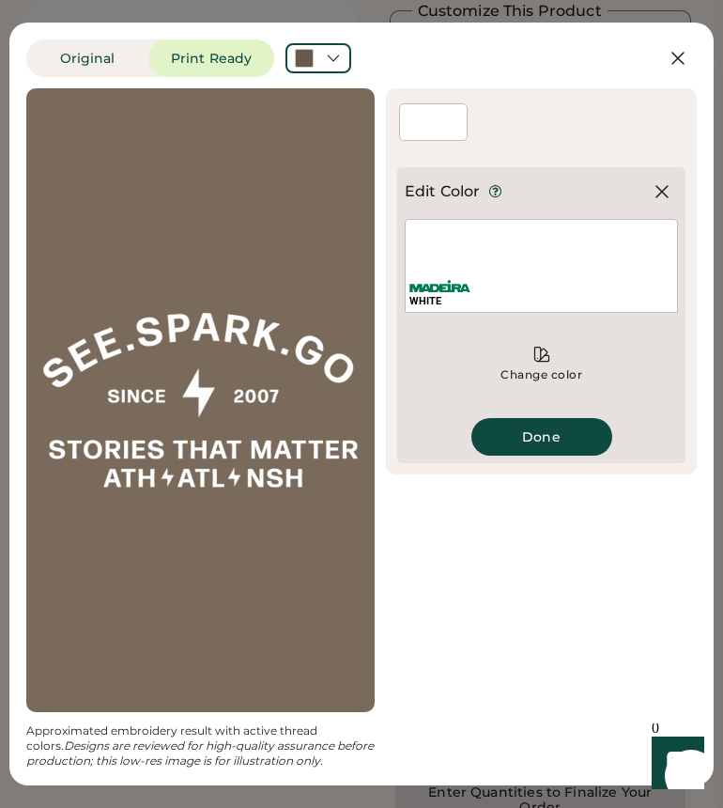
click at [480, 263] on div "WHITE" at bounding box center [541, 266] width 273 height 94
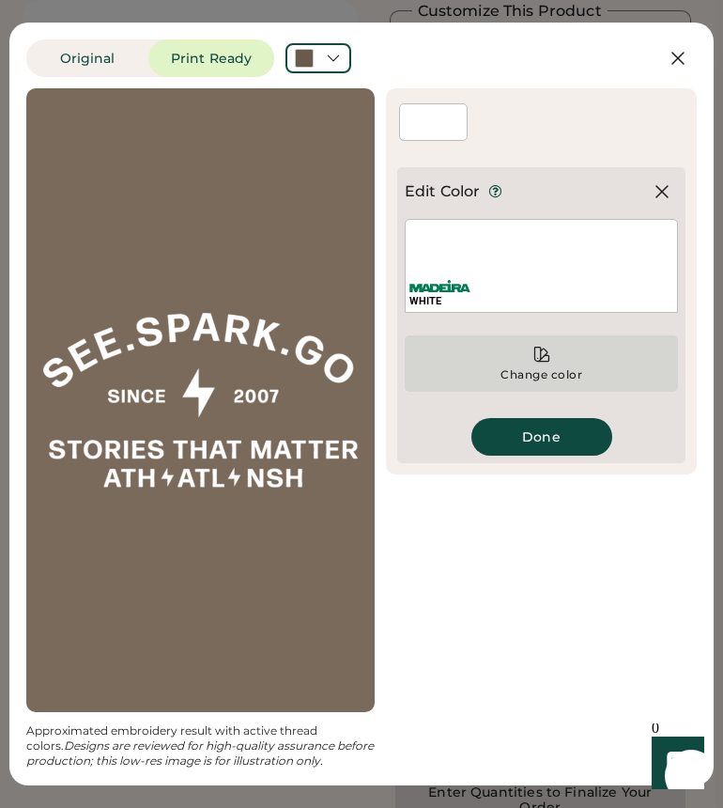
click at [543, 358] on icon at bounding box center [541, 354] width 19 height 19
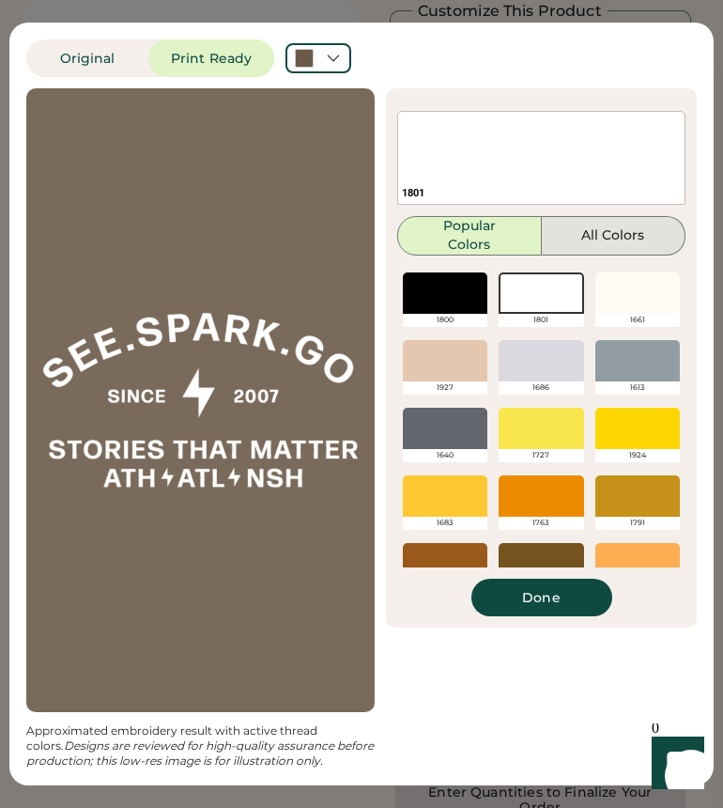
click at [584, 250] on button "All Colors" at bounding box center [614, 235] width 145 height 39
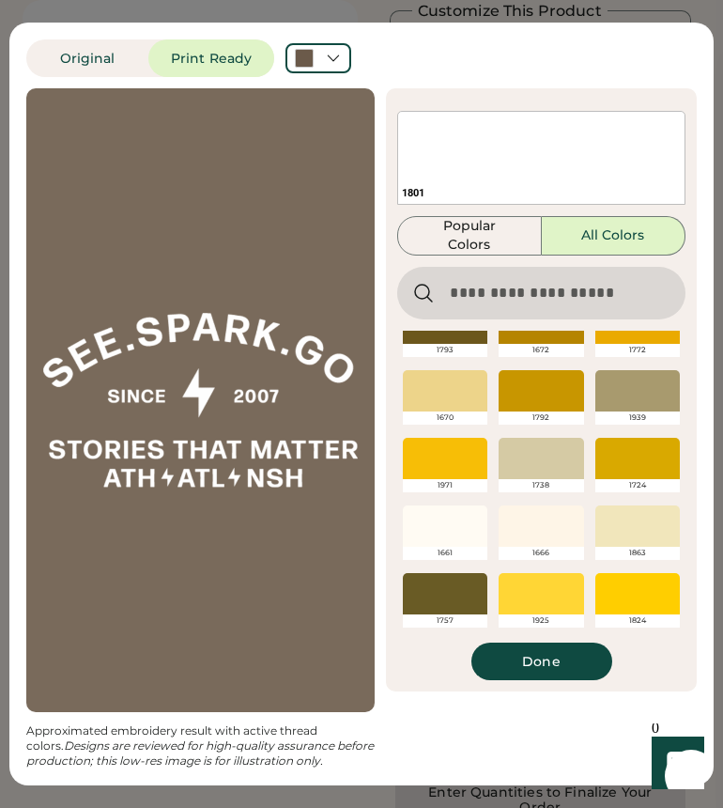
scroll to position [1862, 0]
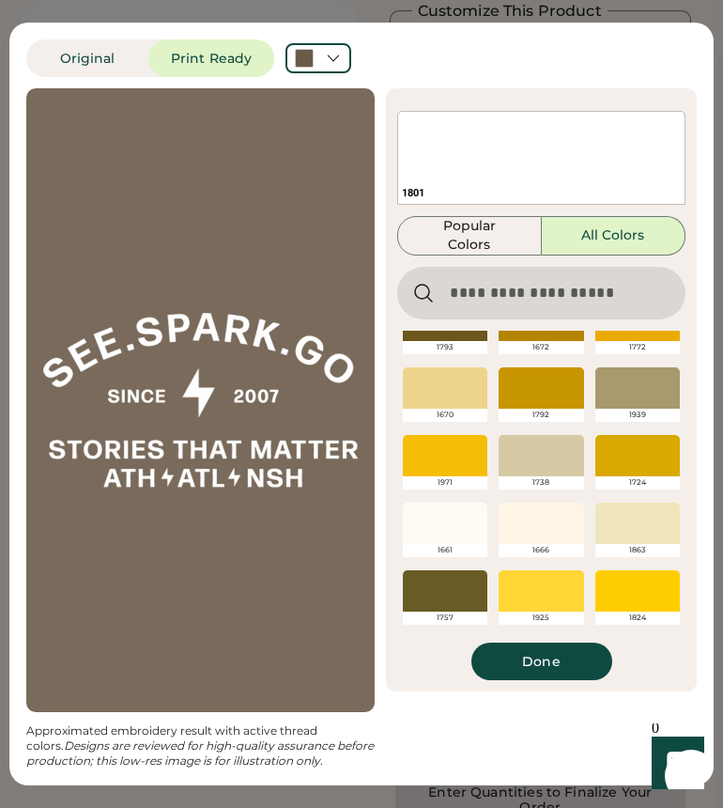
click at [556, 524] on div at bounding box center [541, 522] width 85 height 41
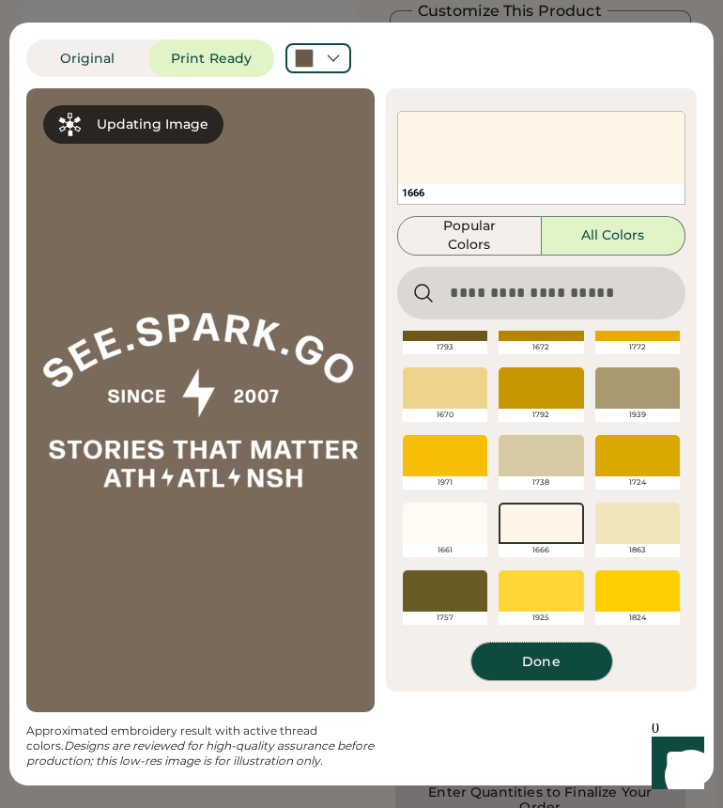
click at [570, 657] on button "Done" at bounding box center [541, 661] width 141 height 38
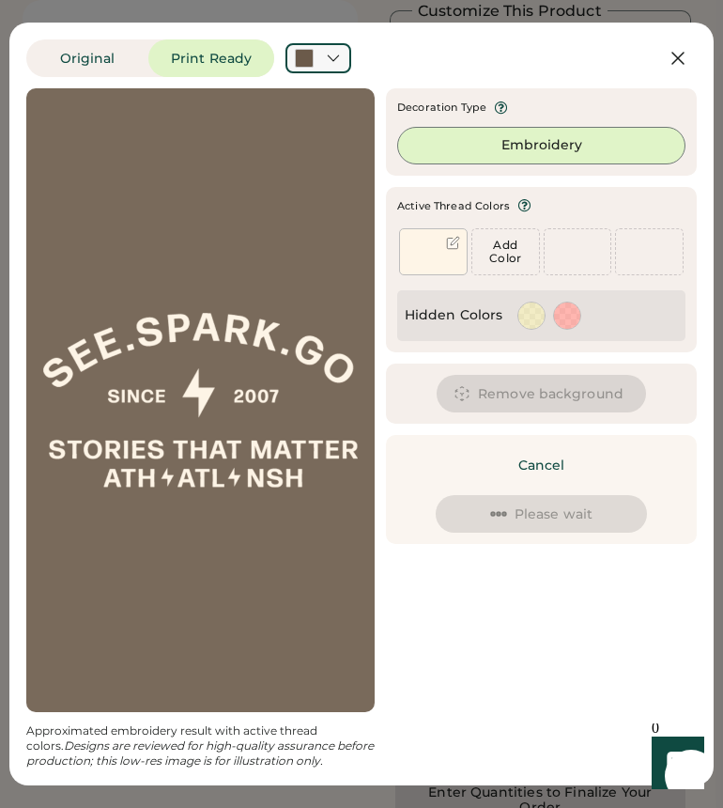
click at [331, 47] on div at bounding box center [318, 58] width 66 height 30
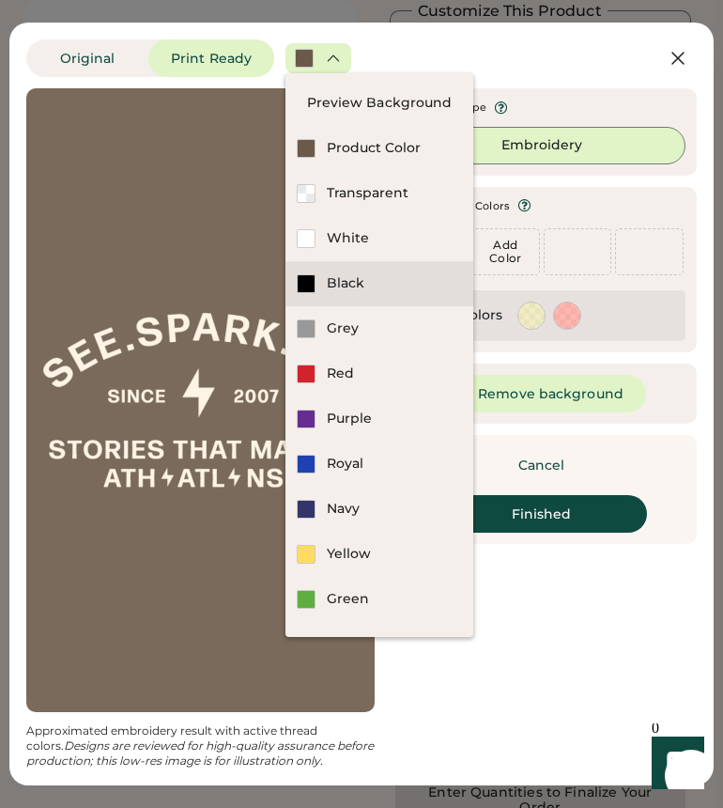
click at [360, 297] on div "Black" at bounding box center [379, 283] width 188 height 45
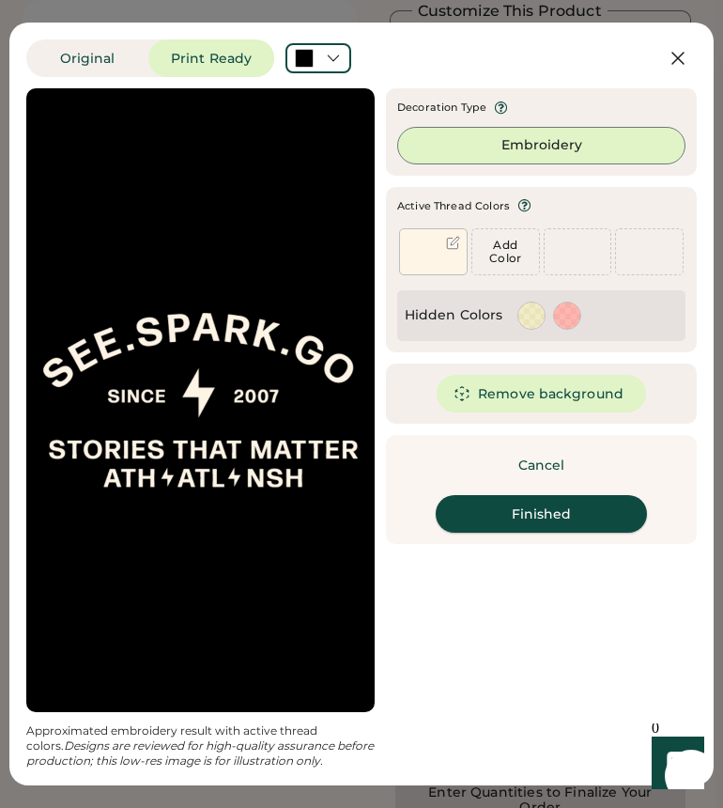
click at [532, 510] on button "Finished" at bounding box center [541, 514] width 211 height 38
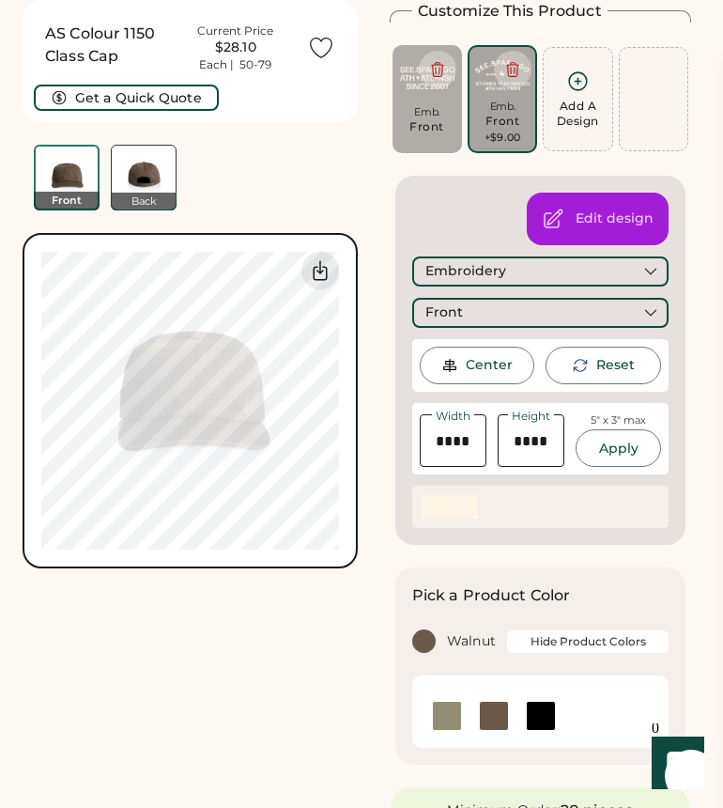
scroll to position [51, 0]
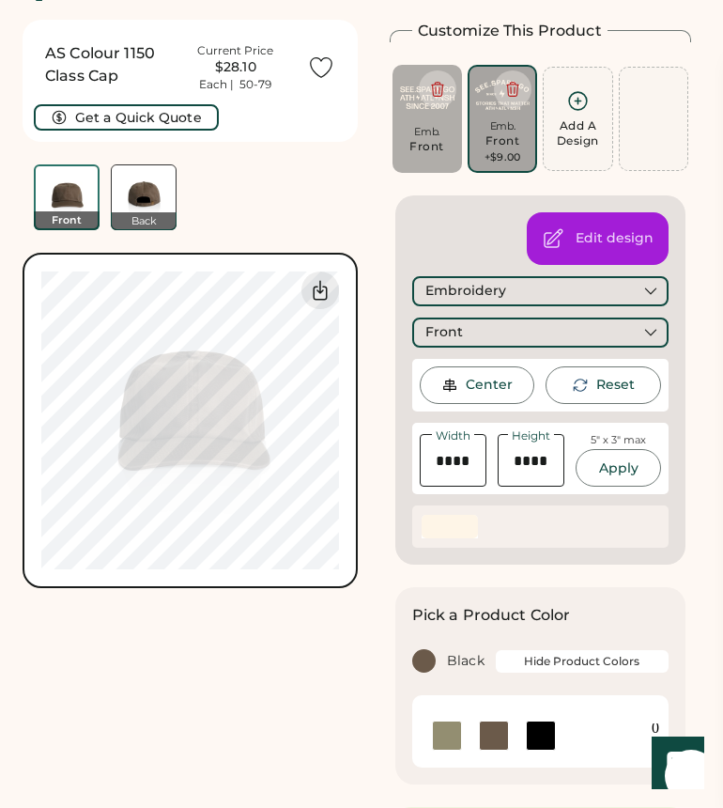
click at [538, 736] on img at bounding box center [541, 735] width 28 height 28
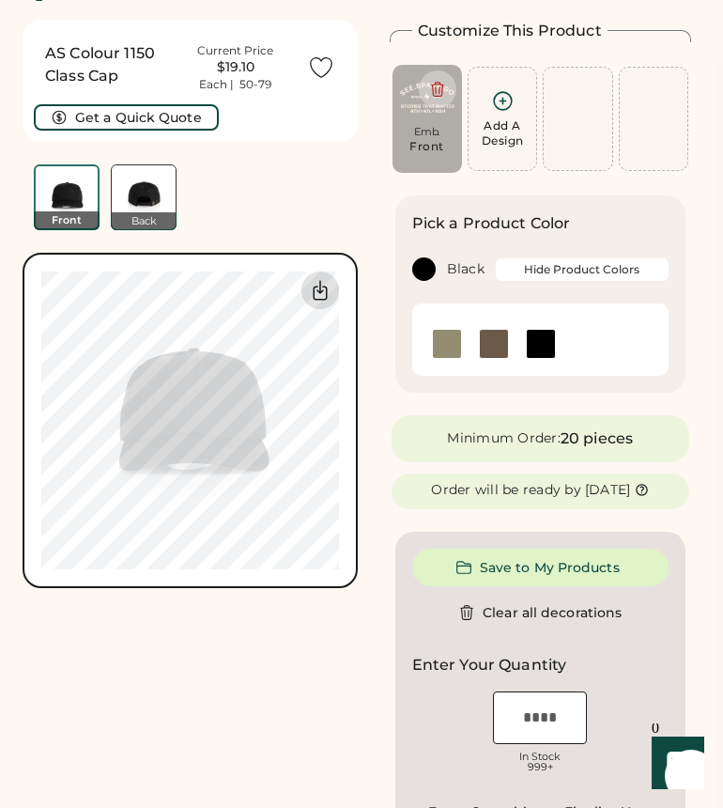
click at [317, 285] on icon at bounding box center [320, 290] width 23 height 23
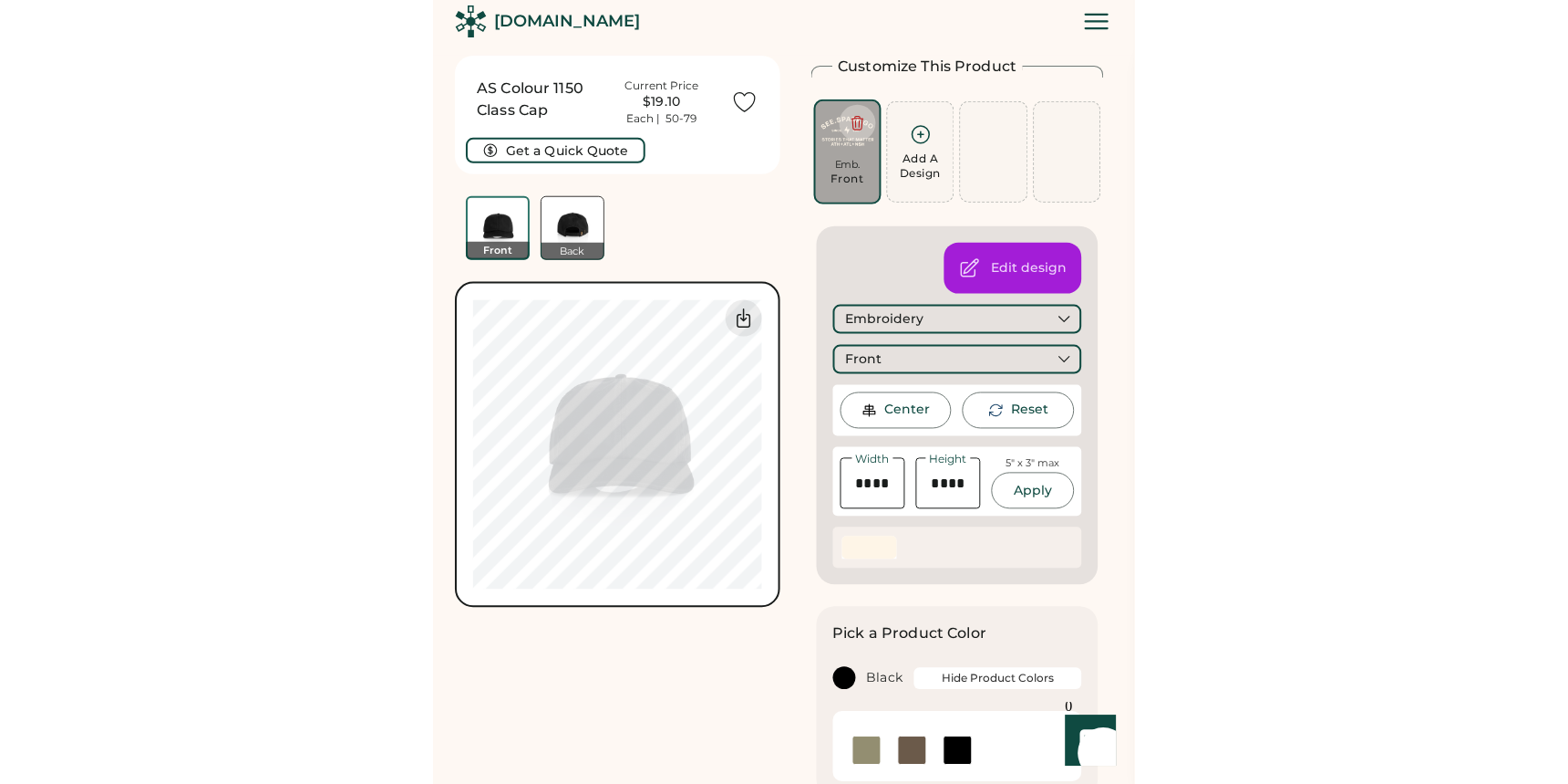
scroll to position [0, 0]
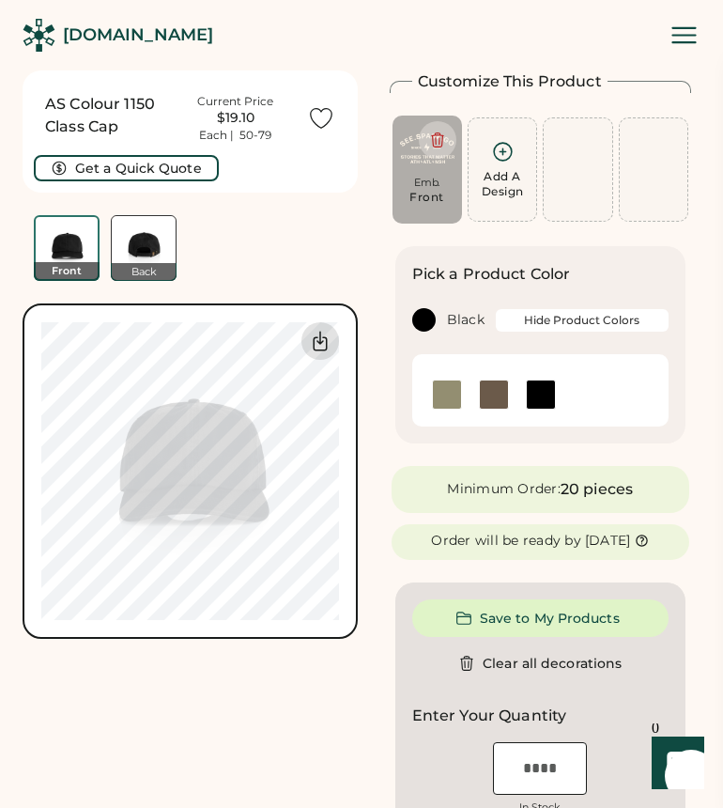
click at [323, 351] on icon at bounding box center [320, 341] width 23 height 23
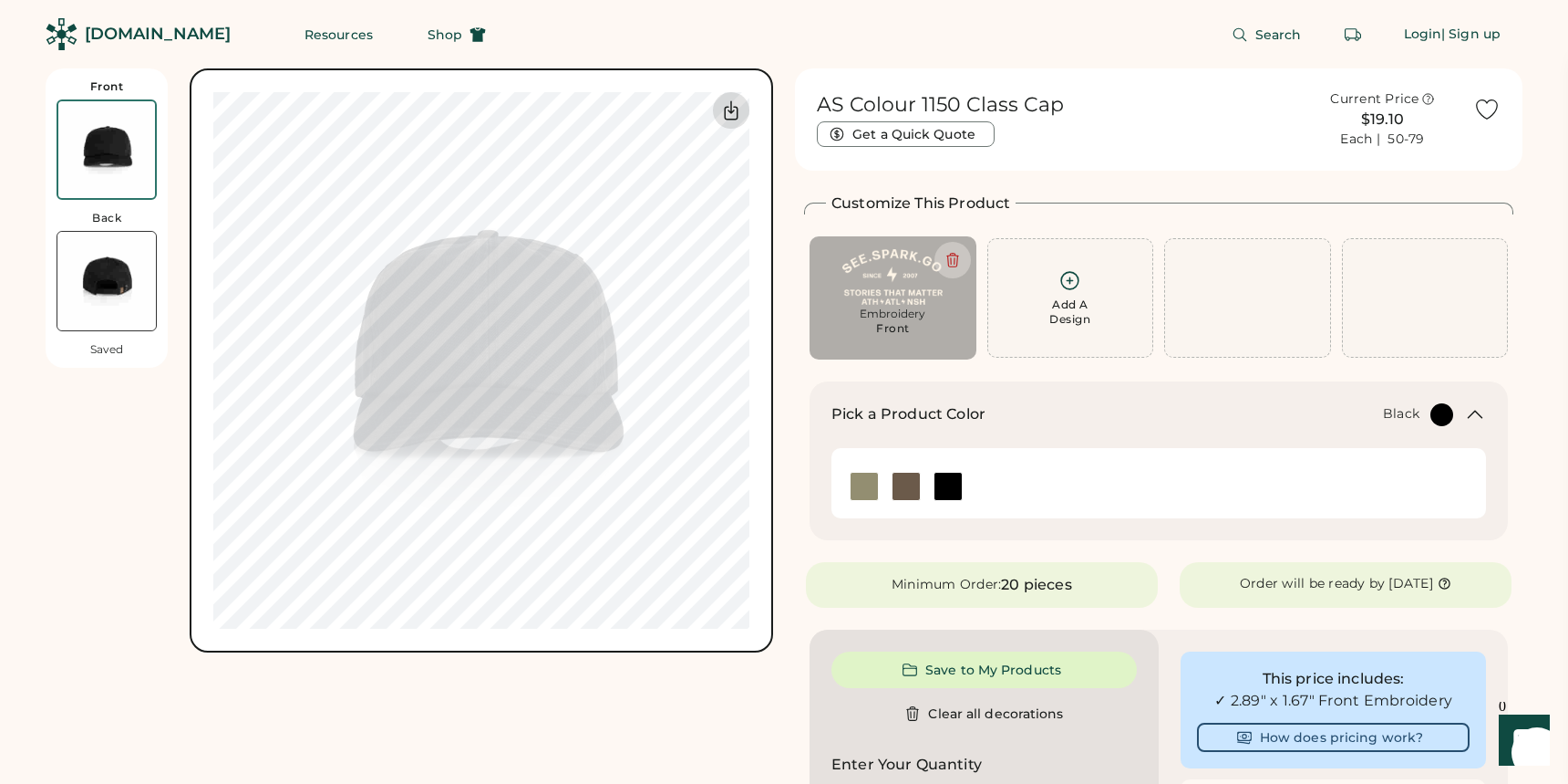
click at [701, 115] on icon at bounding box center [731, 110] width 22 height 22
